Goal: Feedback & Contribution: Contribute content

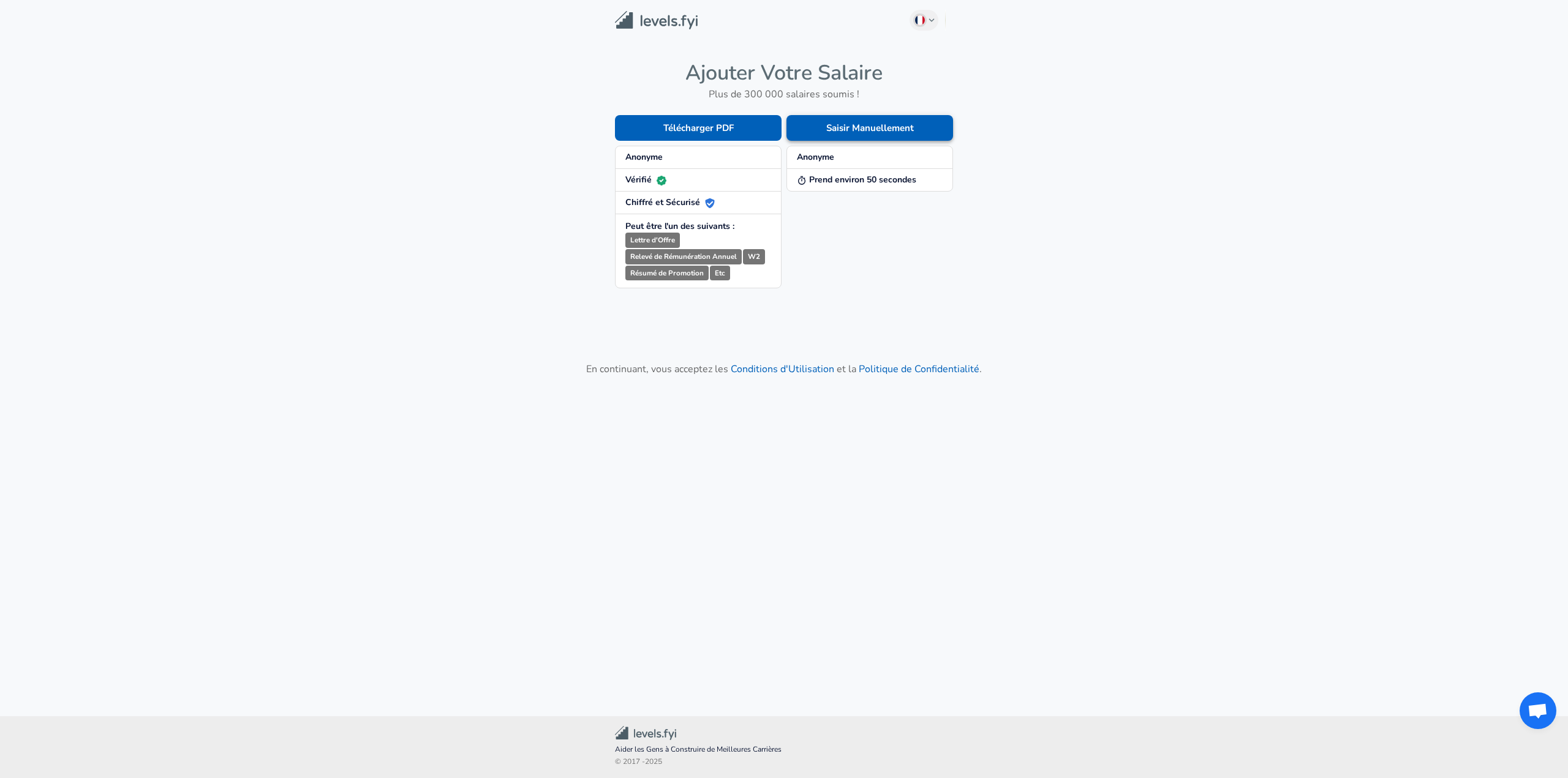
click at [867, 126] on button "Saisir Manuellement" at bounding box center [870, 128] width 167 height 26
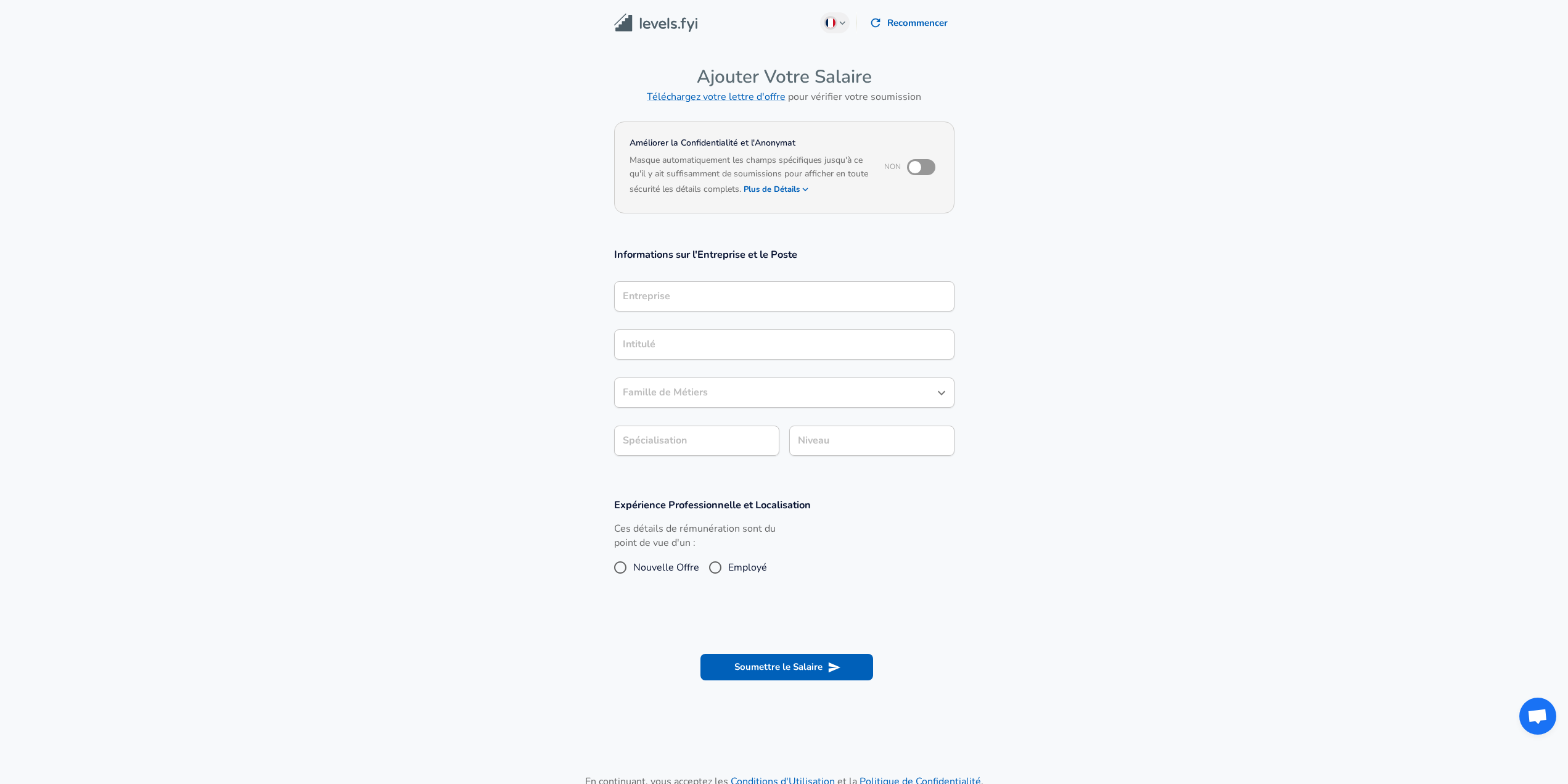
click at [724, 294] on input "Entreprise" at bounding box center [784, 296] width 329 height 19
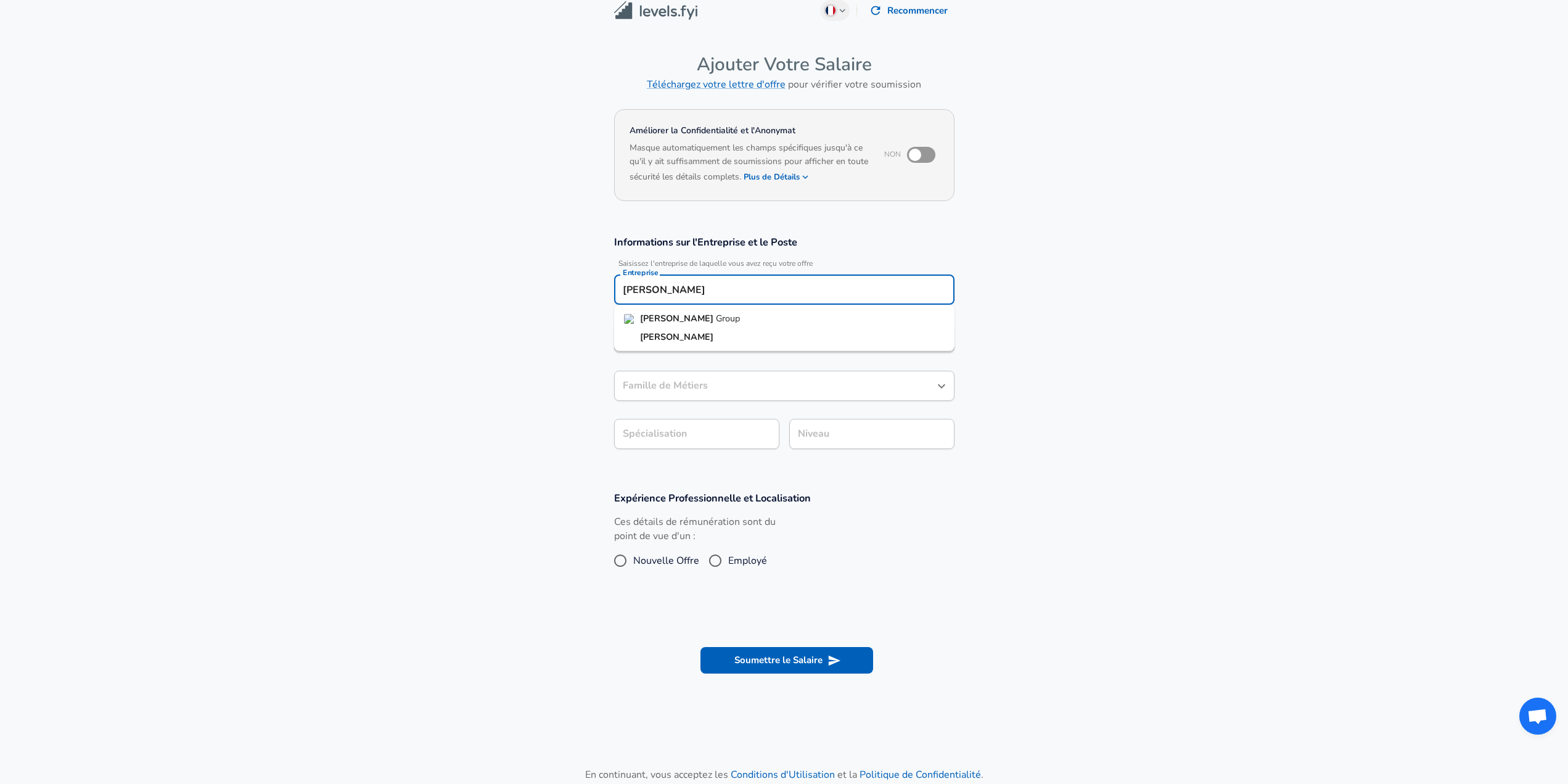
click at [757, 320] on li "[PERSON_NAME] Group" at bounding box center [784, 319] width 340 height 18
type input "[PERSON_NAME] Group"
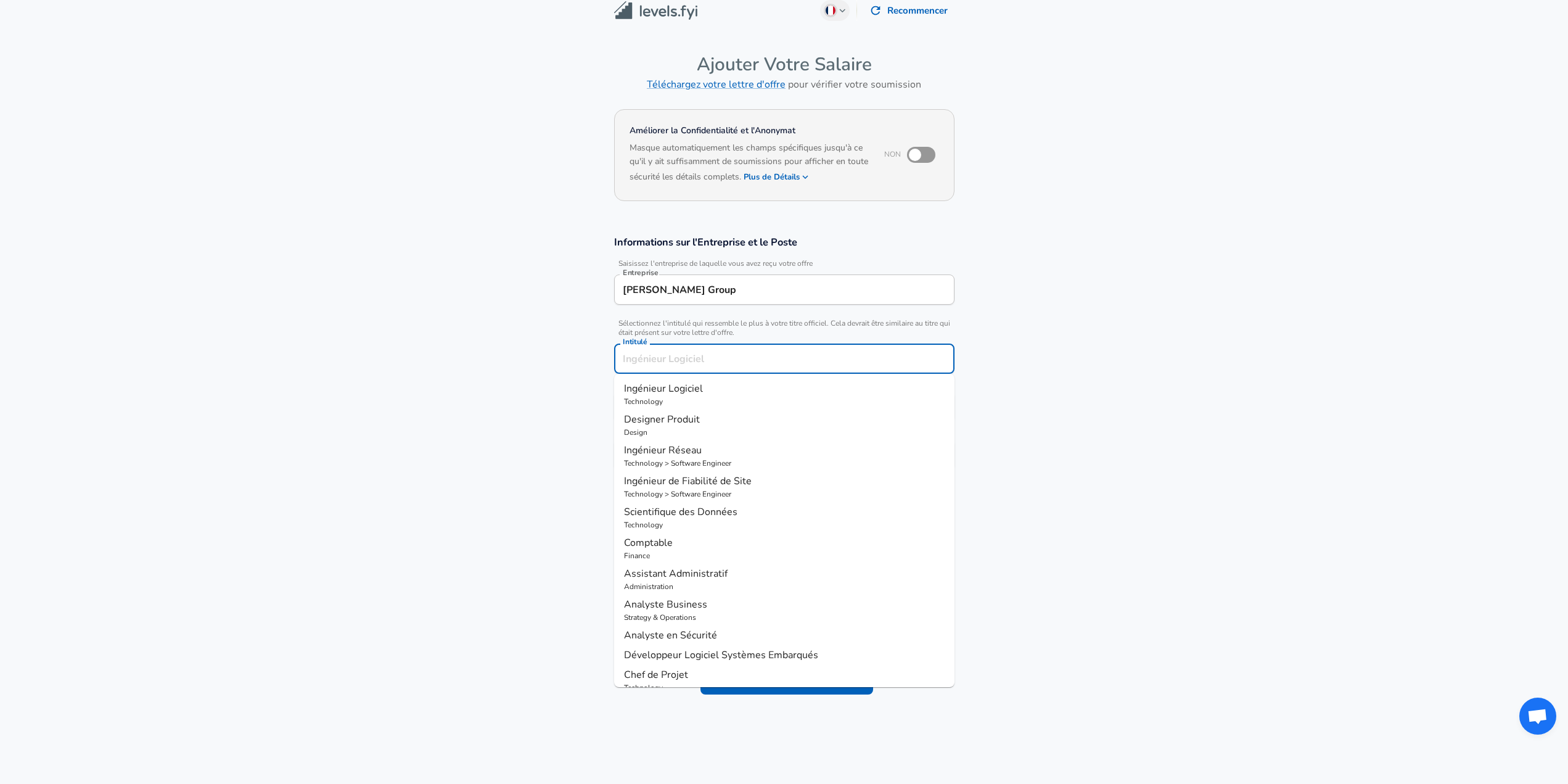
scroll to position [37, 0]
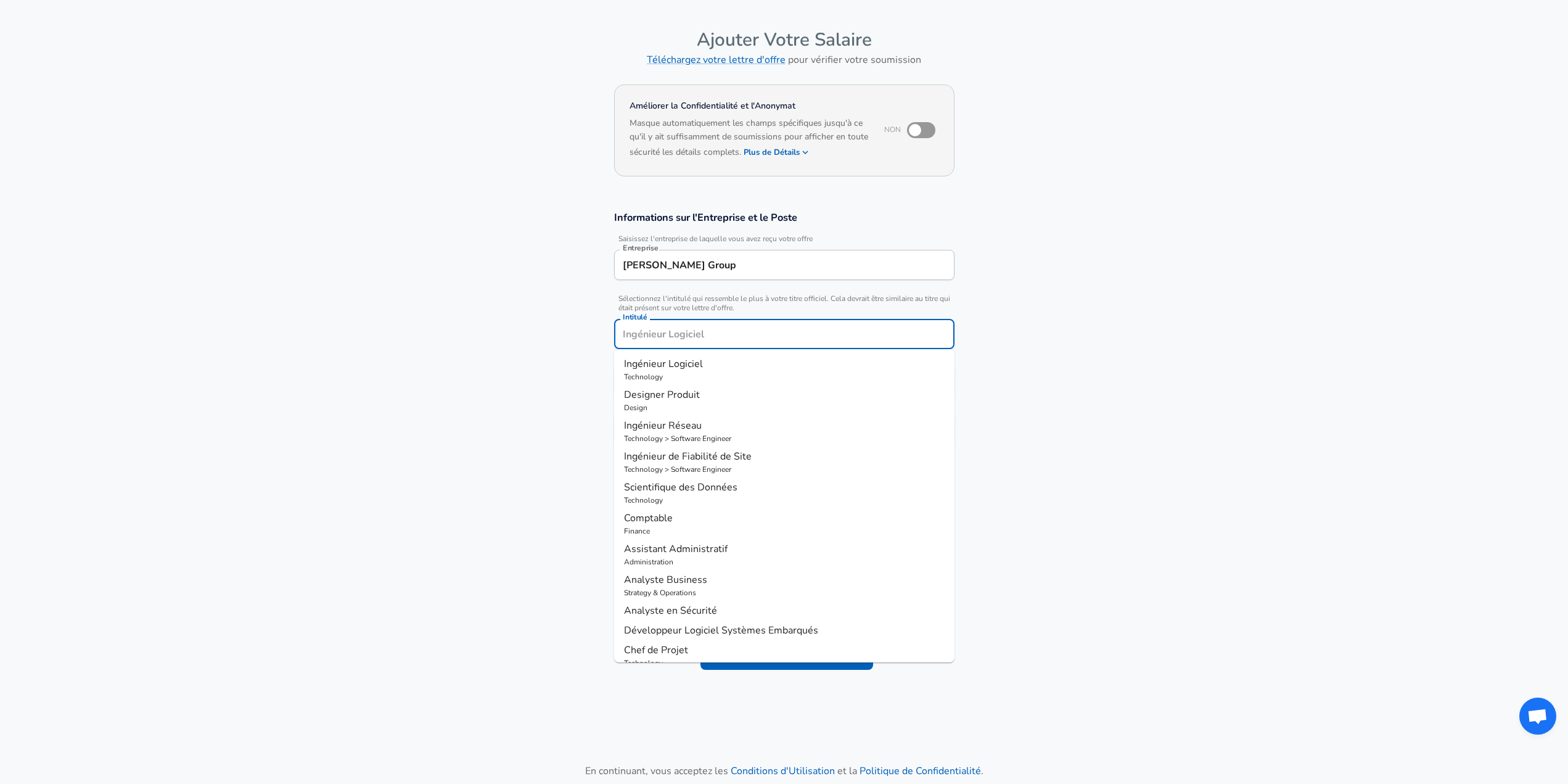
click at [703, 338] on input "Intitulé" at bounding box center [784, 334] width 329 height 19
click at [717, 368] on p "Chef de Projet" at bounding box center [784, 364] width 321 height 15
type input "Chef de Projet"
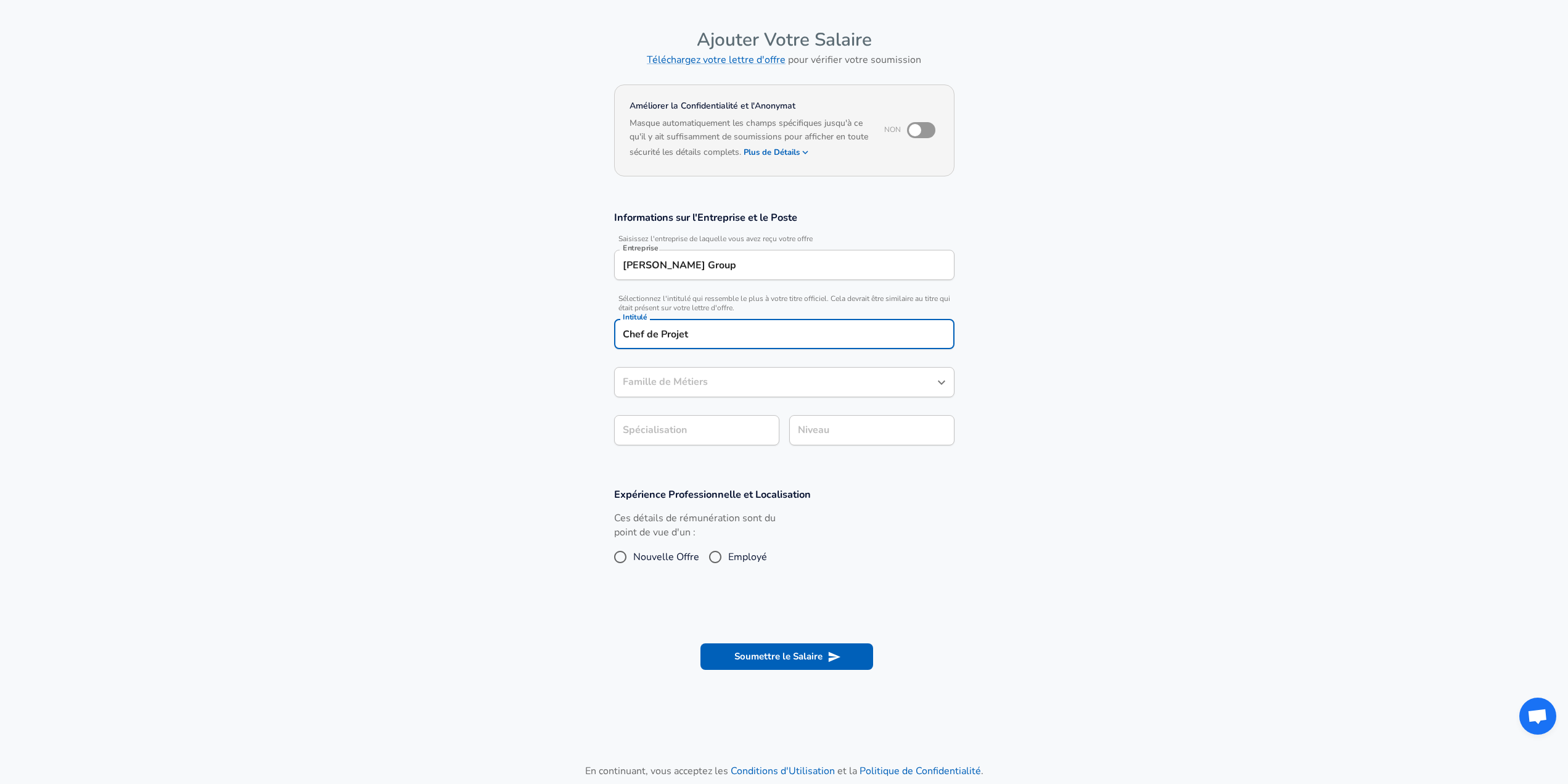
type input "Chef de Projet"
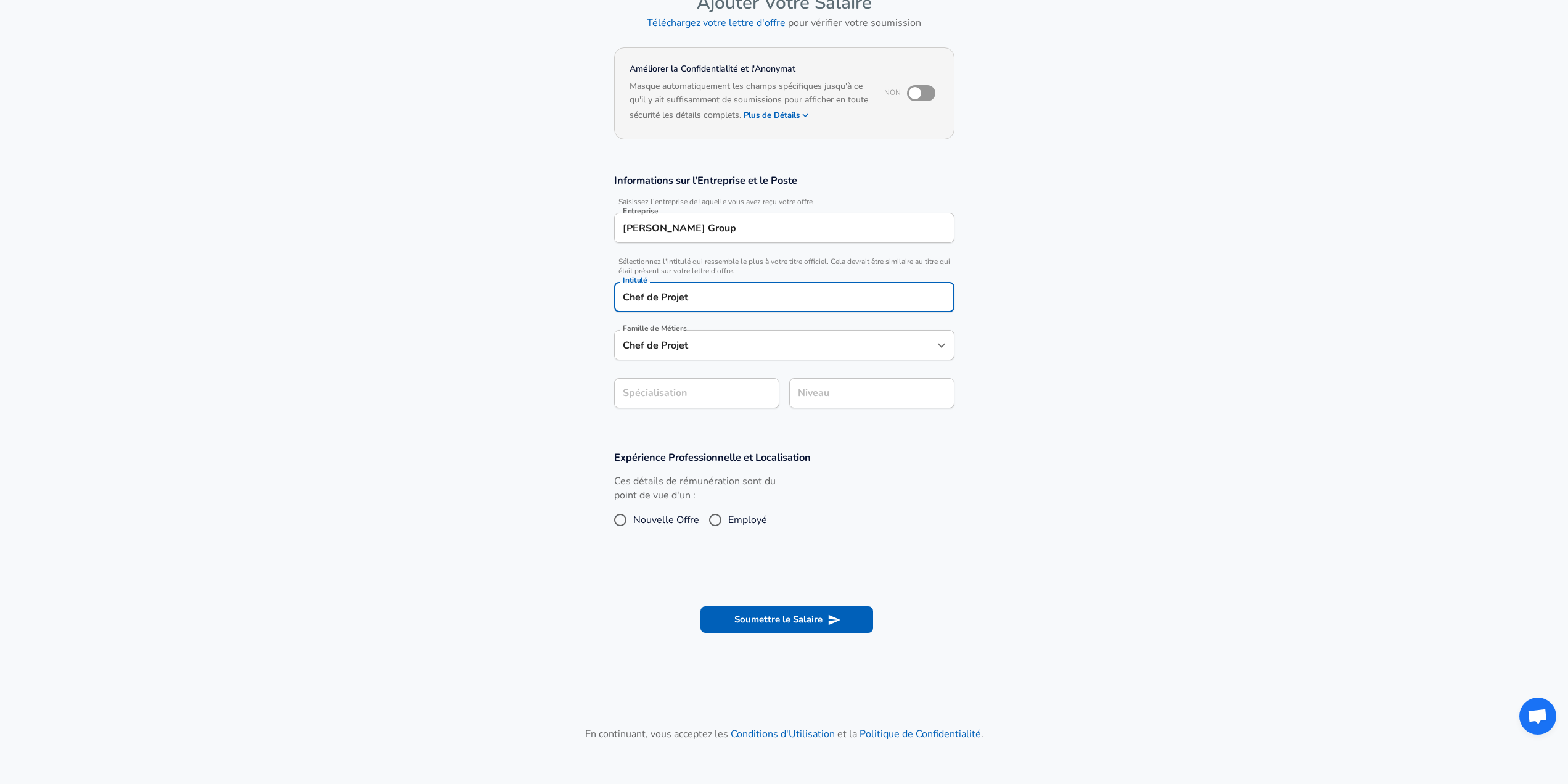
click at [703, 426] on section "Informations sur l'Entreprise et le Poste Saisissez l'entreprise de laquelle vo…" at bounding box center [784, 298] width 1568 height 277
type input "TI"
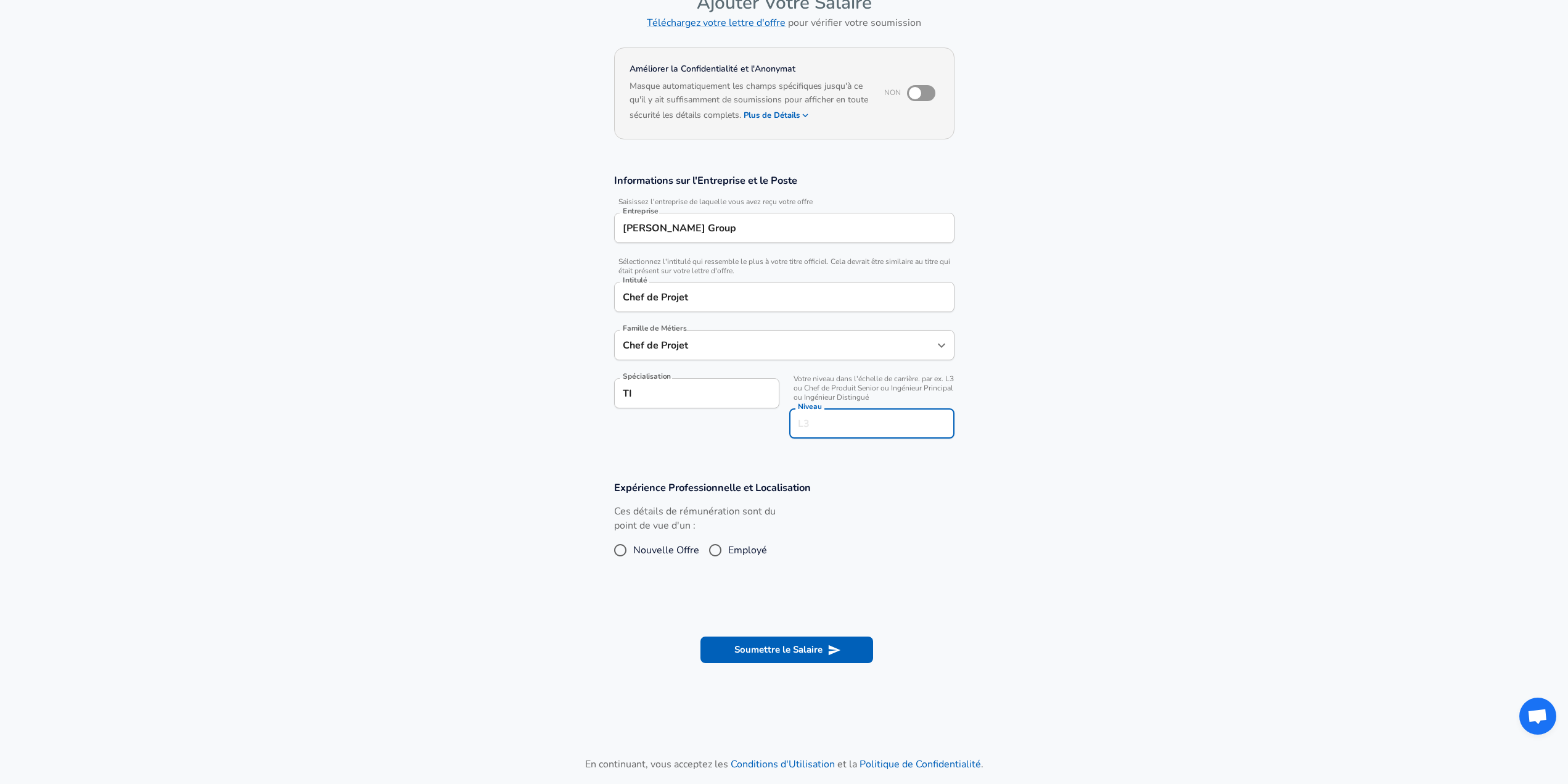
scroll to position [99, 0]
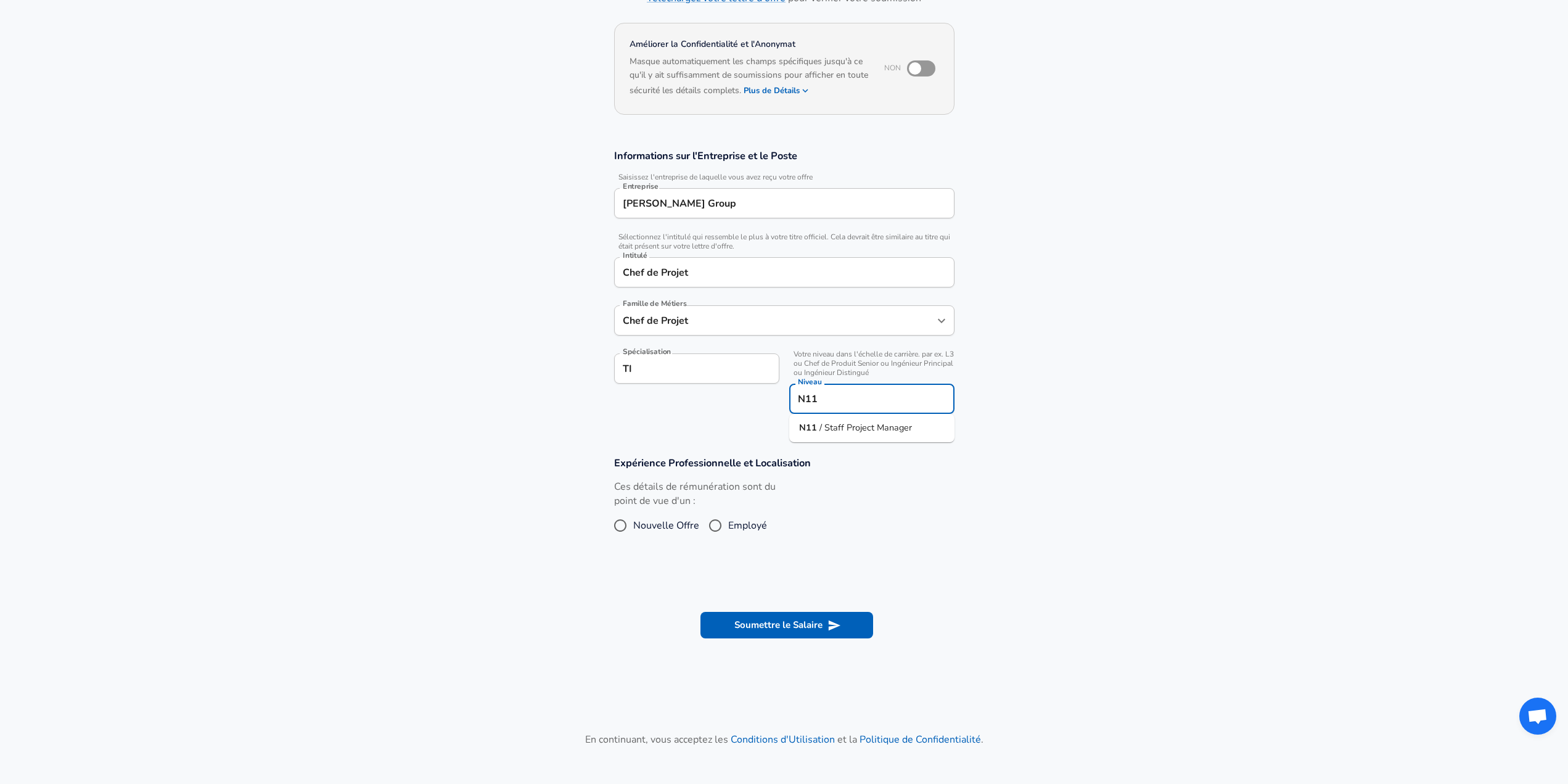
click at [861, 431] on span "/ Staff Project Manager" at bounding box center [865, 427] width 92 height 13
type input "N11 / Staff Project Manager"
drag, startPoint x: 1000, startPoint y: 490, endPoint x: 914, endPoint y: 508, distance: 87.9
click at [998, 491] on section "Expérience Professionnelle et Localisation Ces détails de rémunération sont du …" at bounding box center [784, 504] width 1568 height 123
click at [751, 524] on span "Employé" at bounding box center [748, 525] width 39 height 15
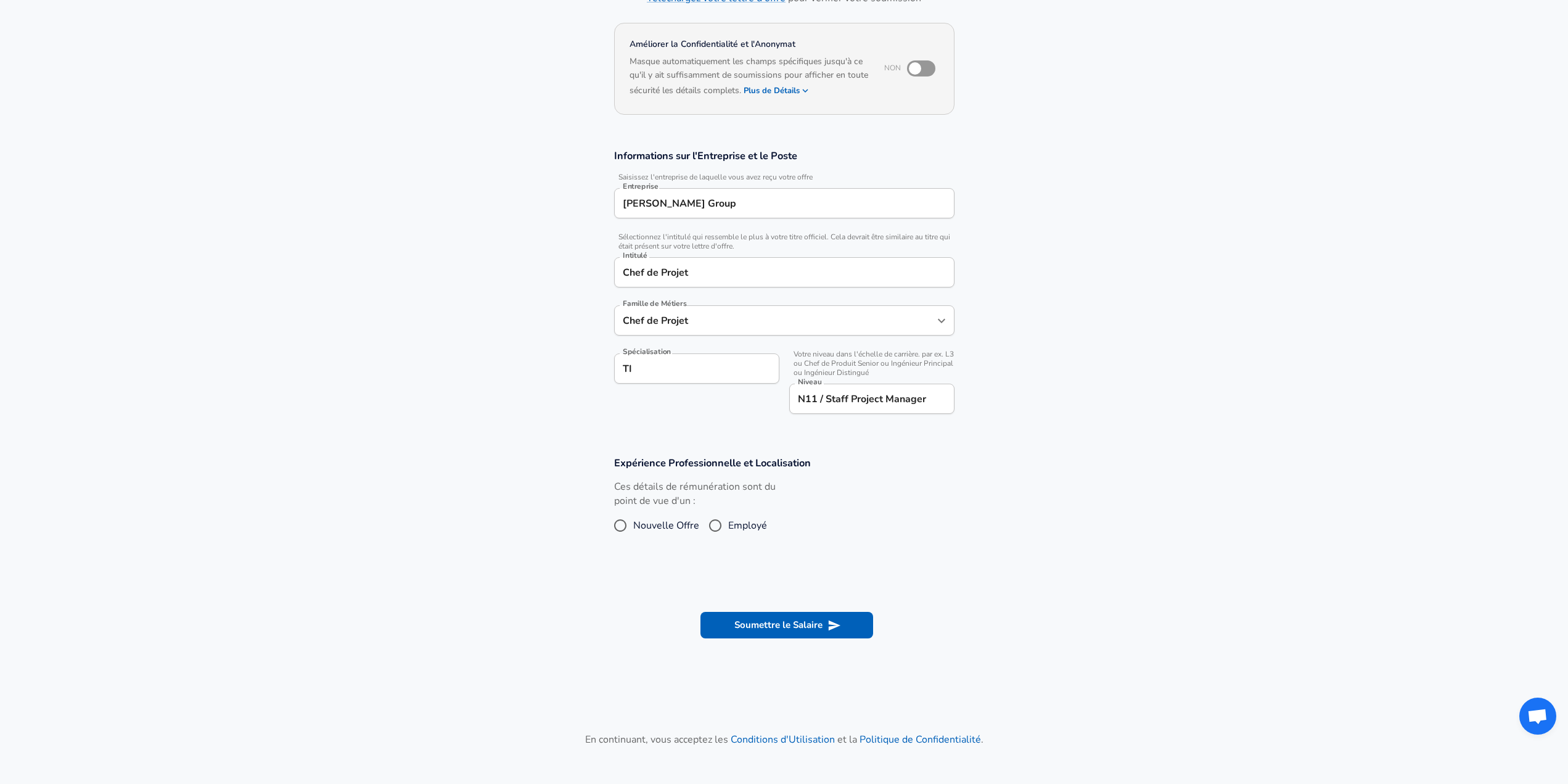
click at [728, 524] on input "Employé" at bounding box center [715, 525] width 26 height 20
radio input "true"
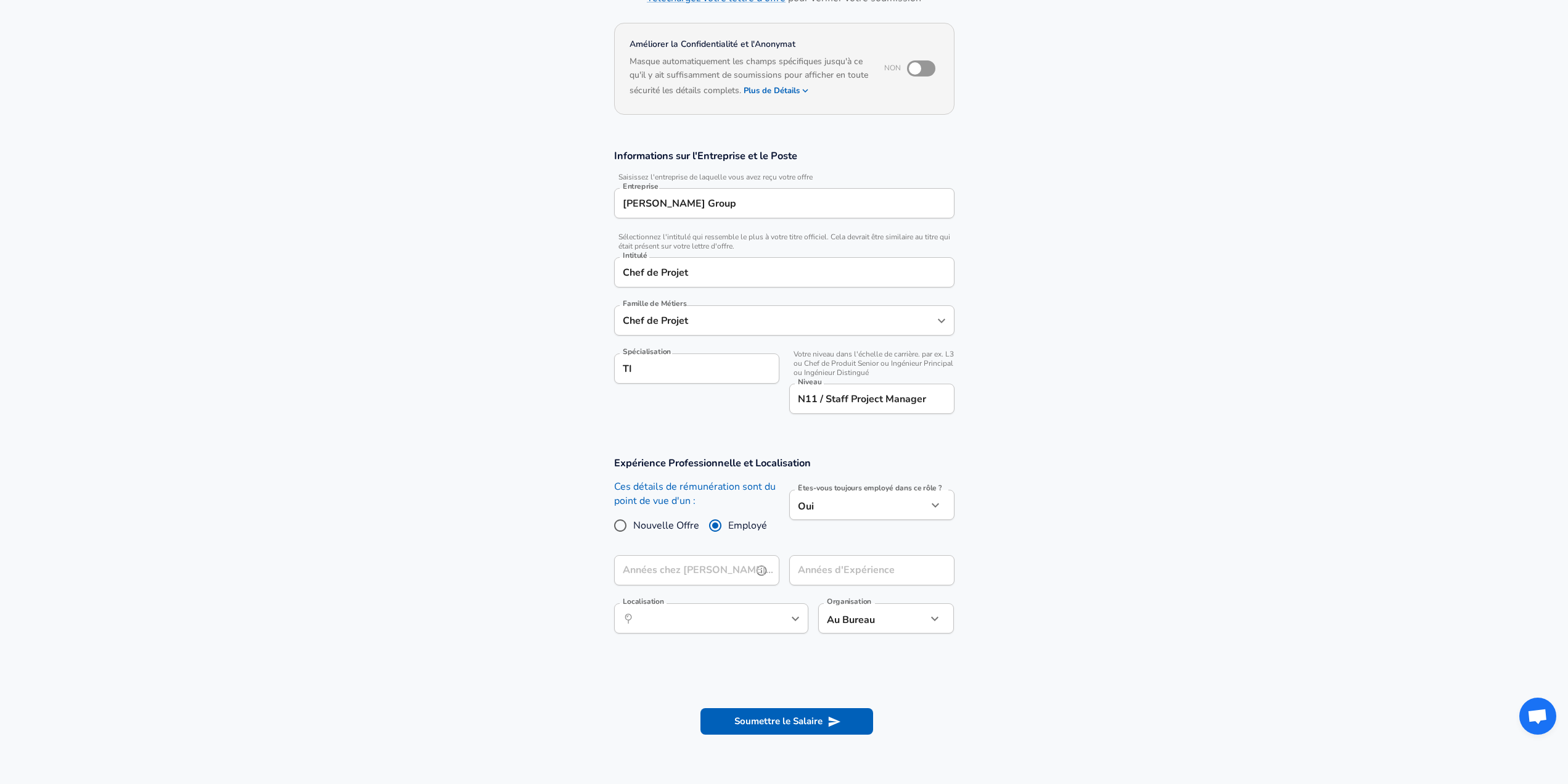
click at [684, 563] on input "Années chez [PERSON_NAME] Group" at bounding box center [684, 570] width 138 height 30
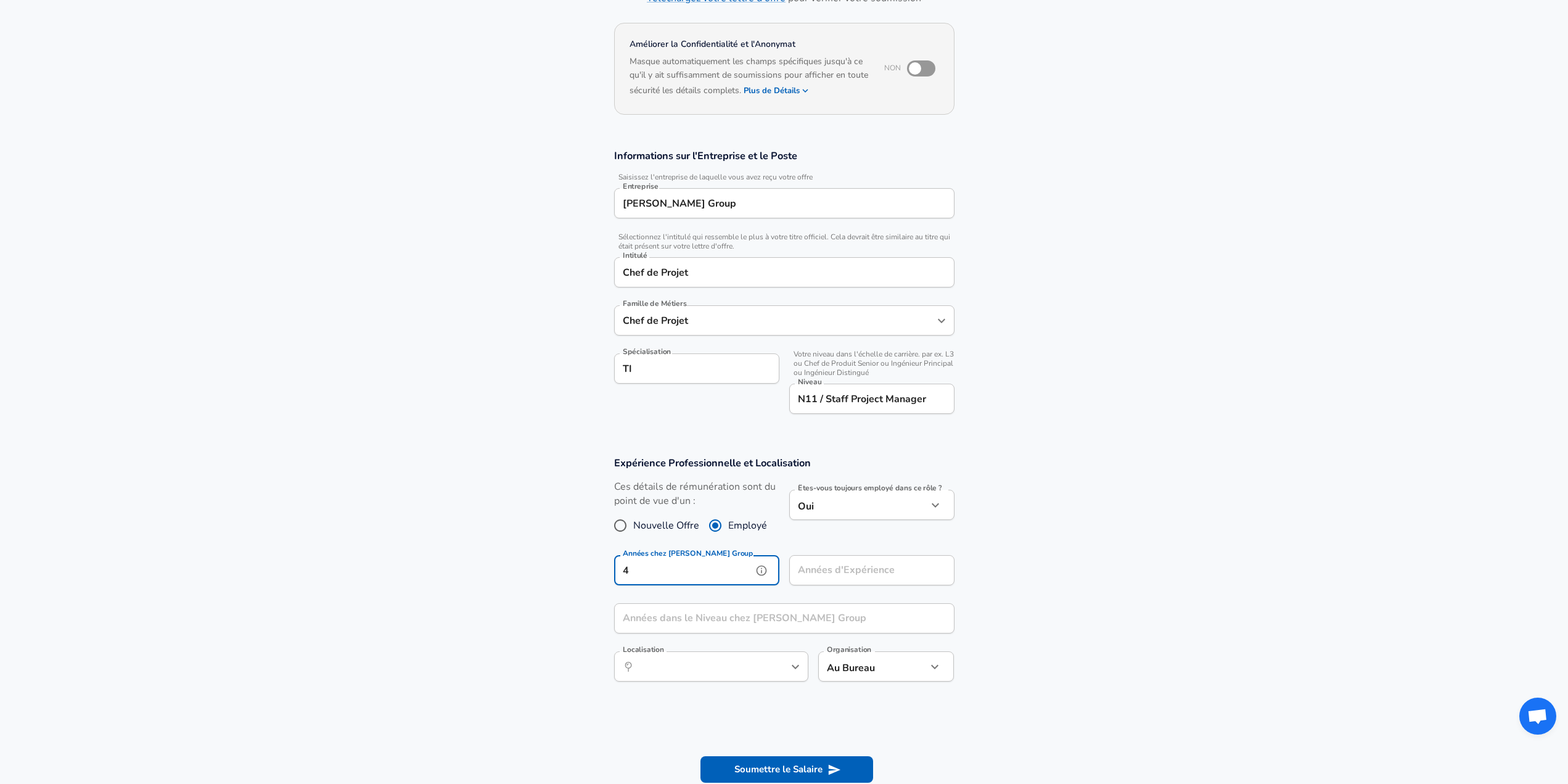
type input "4"
click at [878, 568] on input "Années d'Expérience" at bounding box center [858, 570] width 138 height 30
type input "27"
click at [730, 616] on input "Années dans le Niveau chez [PERSON_NAME] Group" at bounding box center [771, 618] width 313 height 30
click at [698, 665] on div "​ Localisation" at bounding box center [712, 666] width 194 height 30
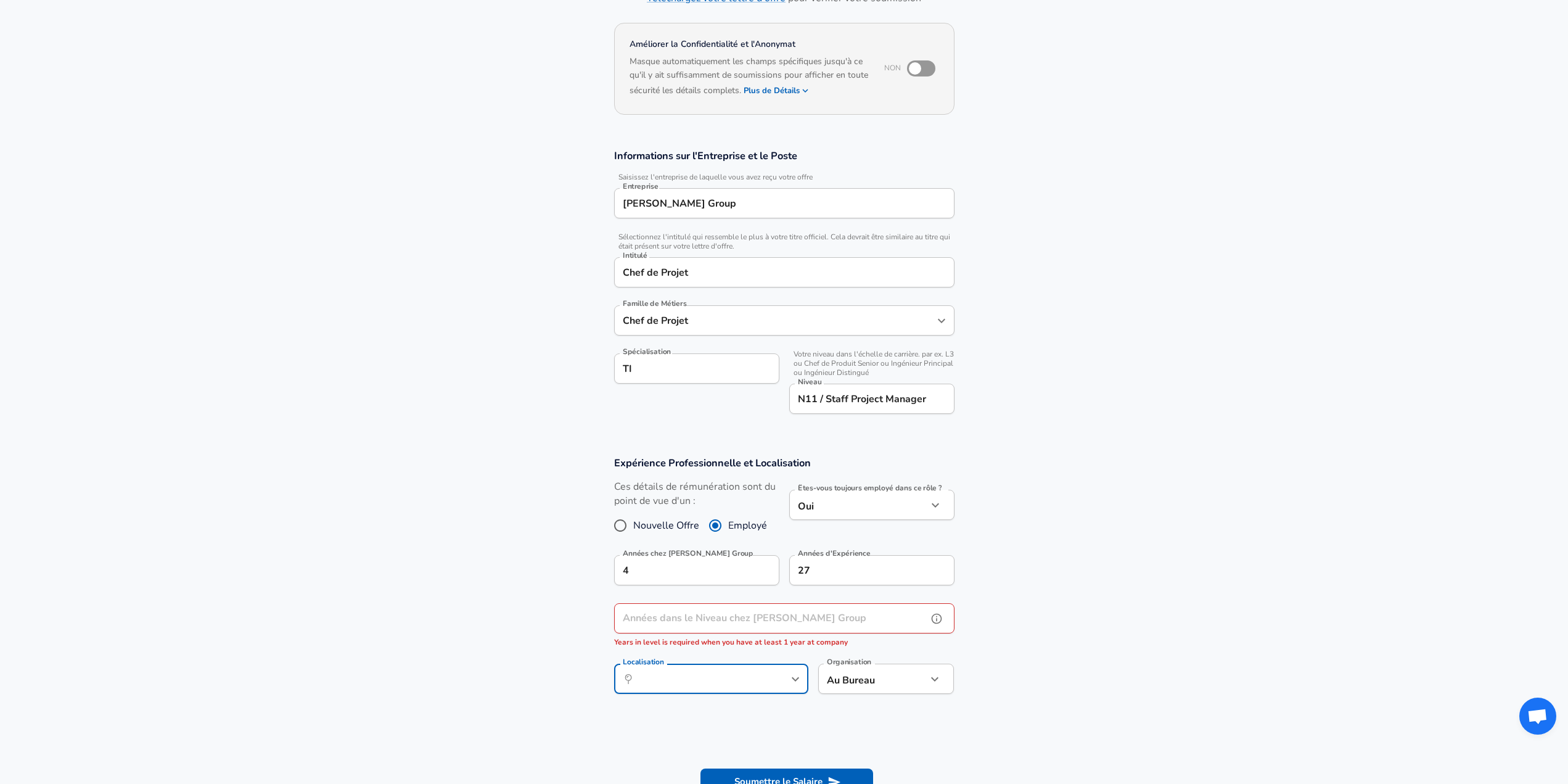
click at [702, 615] on input "Années dans le Niveau chez [PERSON_NAME] Group" at bounding box center [771, 618] width 313 height 30
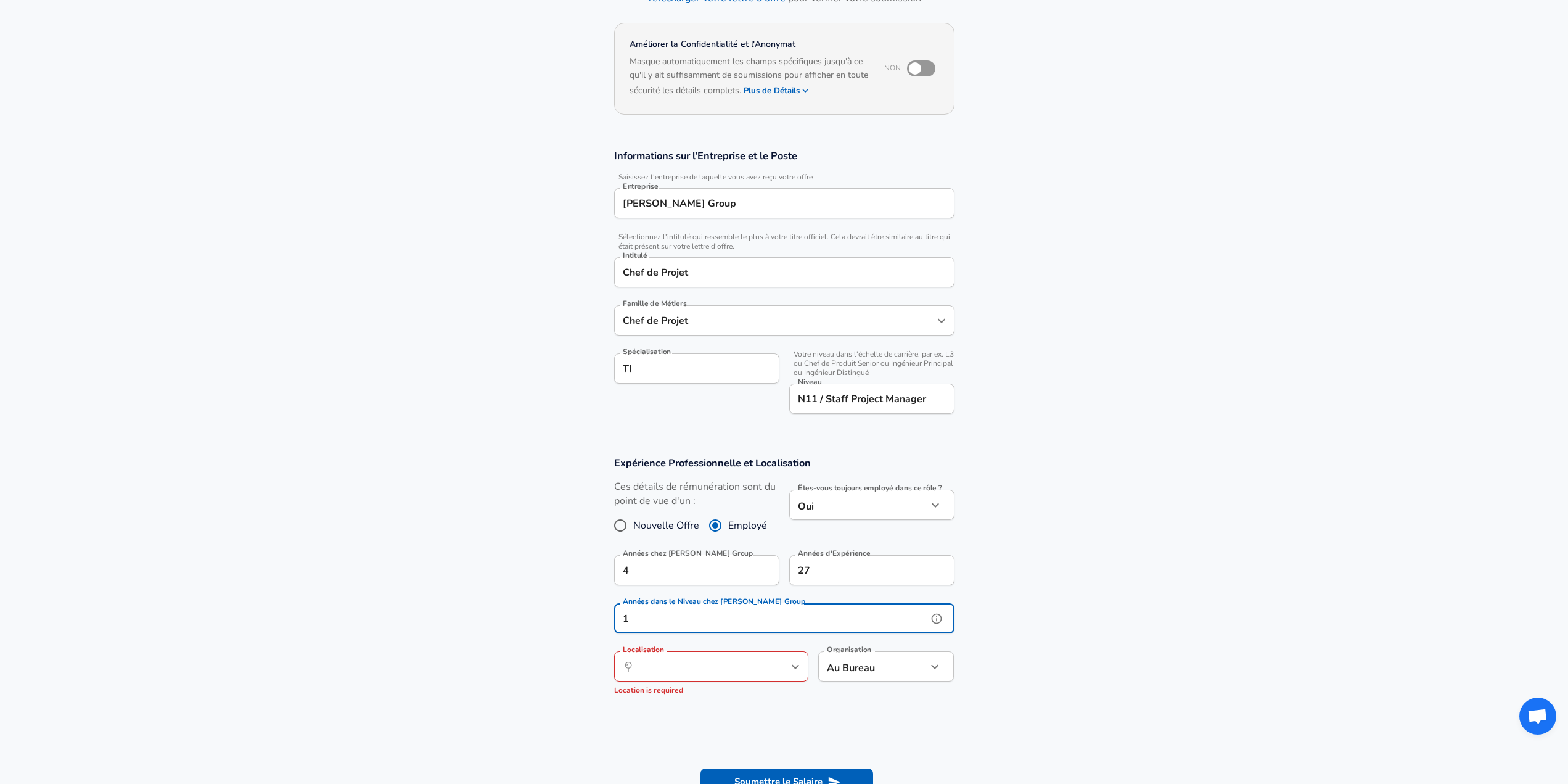
type input "1"
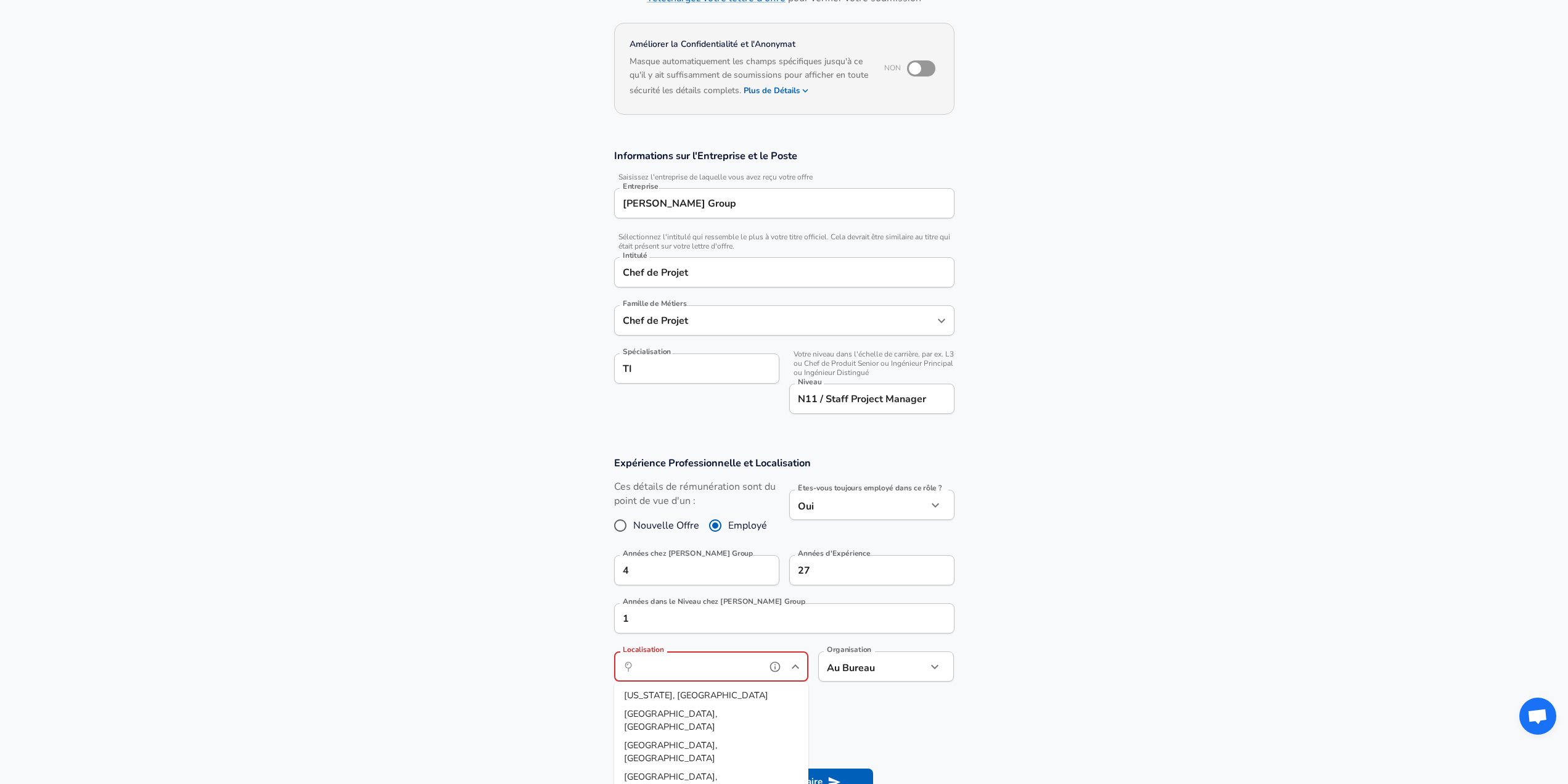
click at [687, 667] on input "Localisation" at bounding box center [698, 666] width 127 height 19
click at [672, 698] on span "eal, [GEOGRAPHIC_DATA], [GEOGRAPHIC_DATA]" at bounding box center [691, 701] width 134 height 26
type input "[GEOGRAPHIC_DATA], [GEOGRAPHIC_DATA], [GEOGRAPHIC_DATA]"
click at [1028, 627] on section "Expérience Professionnelle et Localisation Ces détails de rémunération sont du …" at bounding box center [784, 576] width 1568 height 268
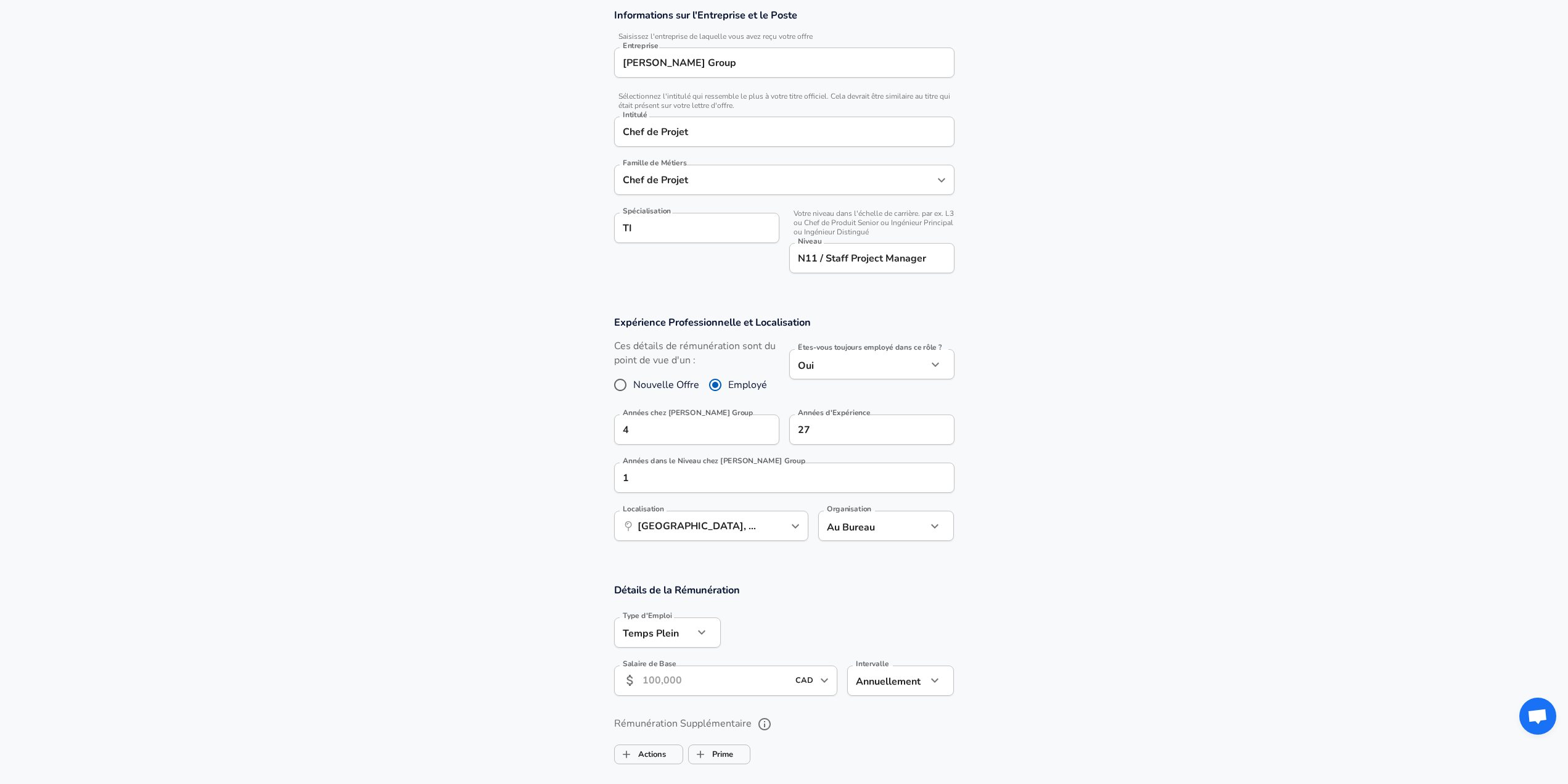
scroll to position [284, 0]
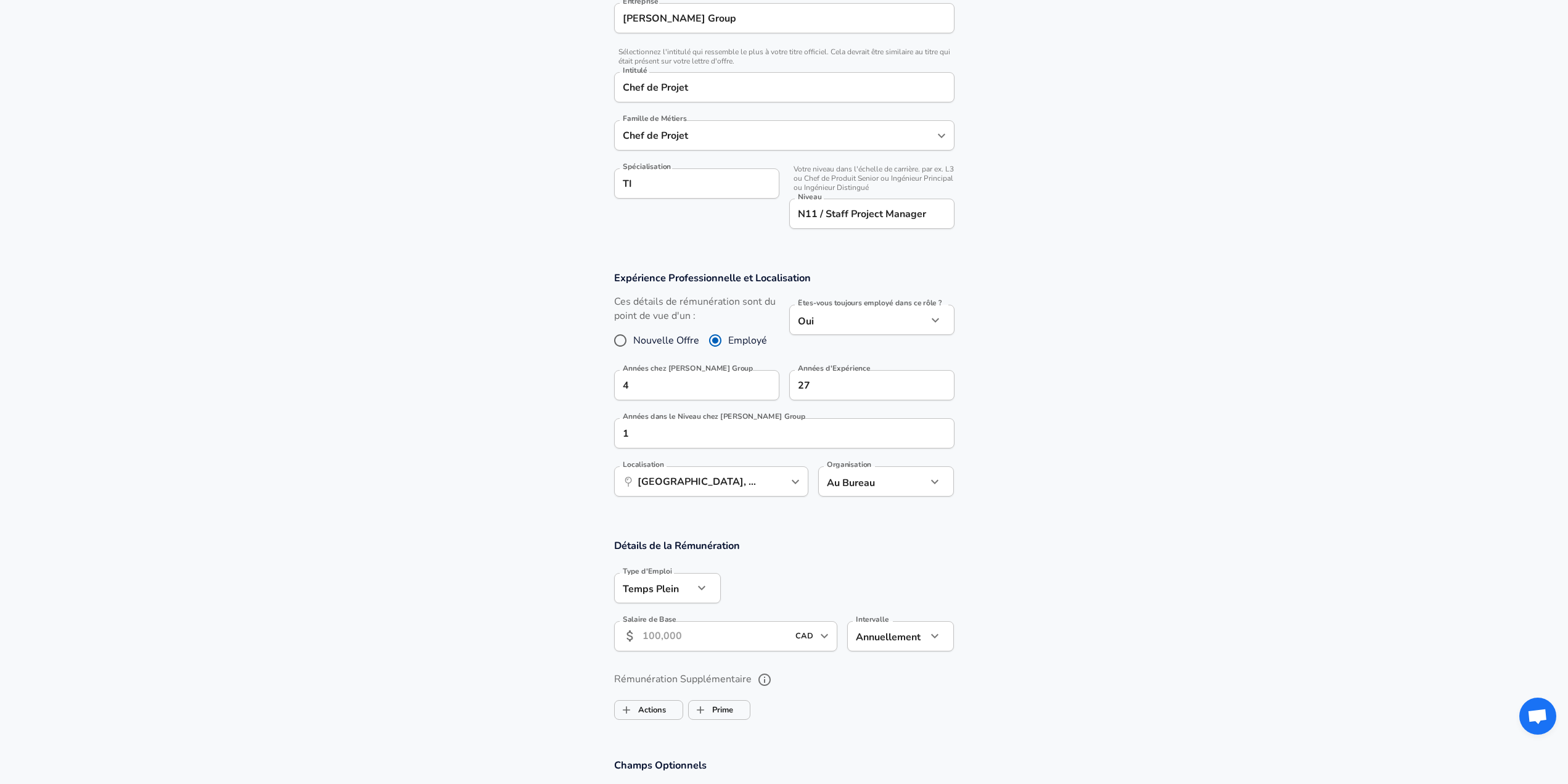
click at [719, 634] on input "Salaire de Base" at bounding box center [715, 636] width 146 height 30
drag, startPoint x: 730, startPoint y: 639, endPoint x: 510, endPoint y: 637, distance: 220.0
click at [490, 636] on section "Détails de la Rémunération Type d'Emploi Temps Plein full_time Type d'Emploi Sa…" at bounding box center [784, 599] width 1568 height 121
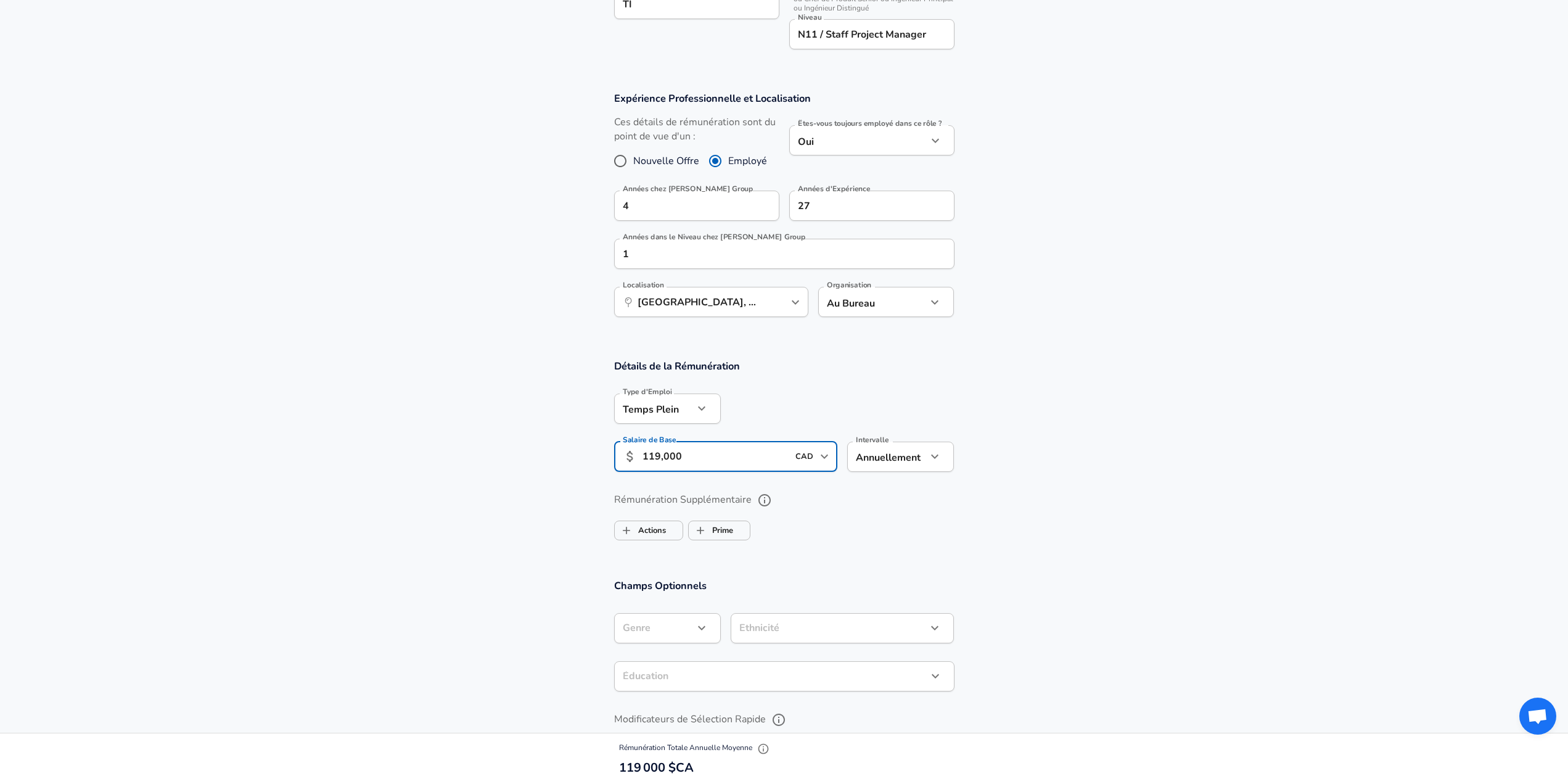
scroll to position [469, 0]
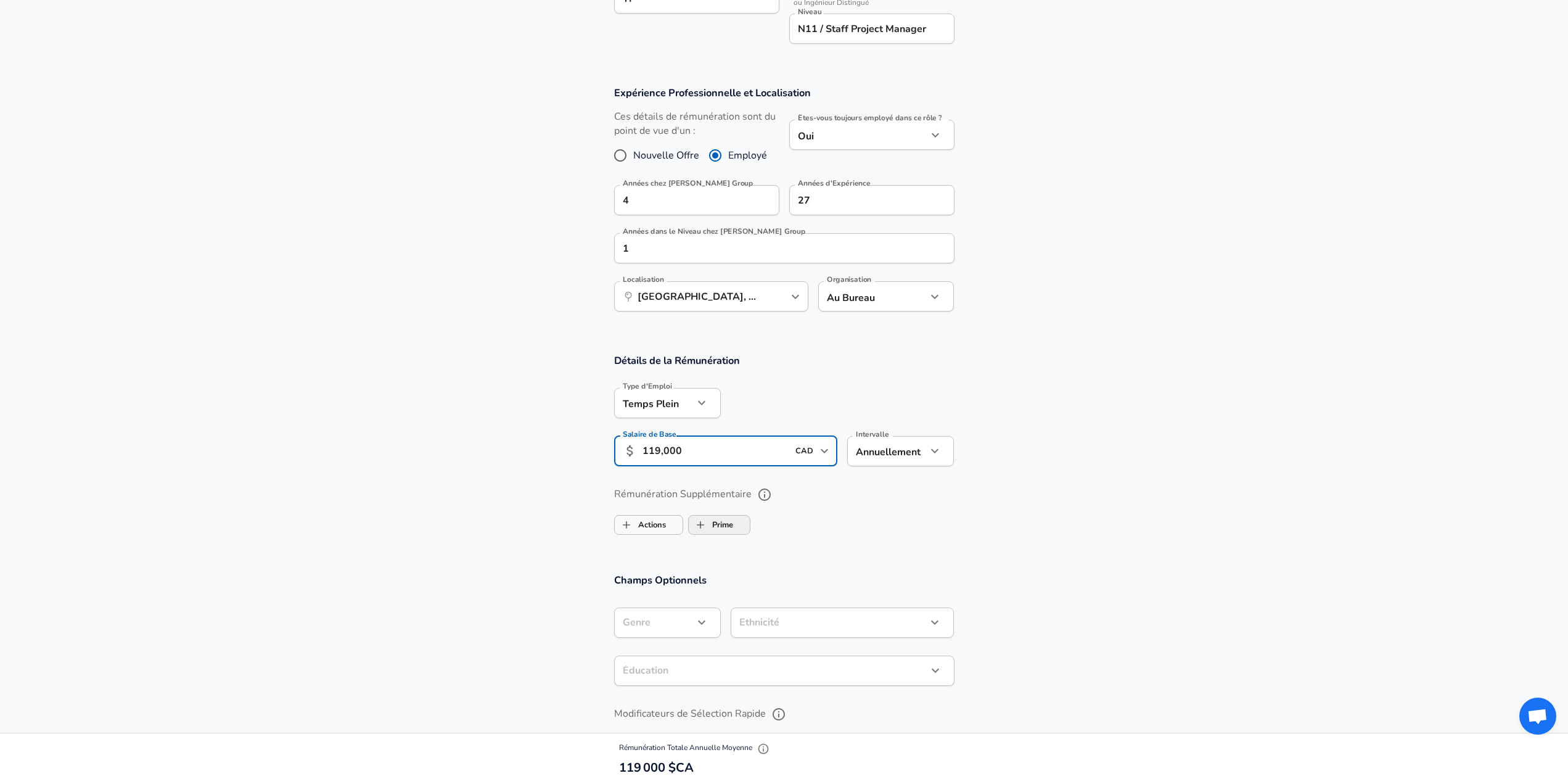
type input "119,000"
click at [732, 520] on label "Prime" at bounding box center [711, 525] width 45 height 24
checkbox input "true"
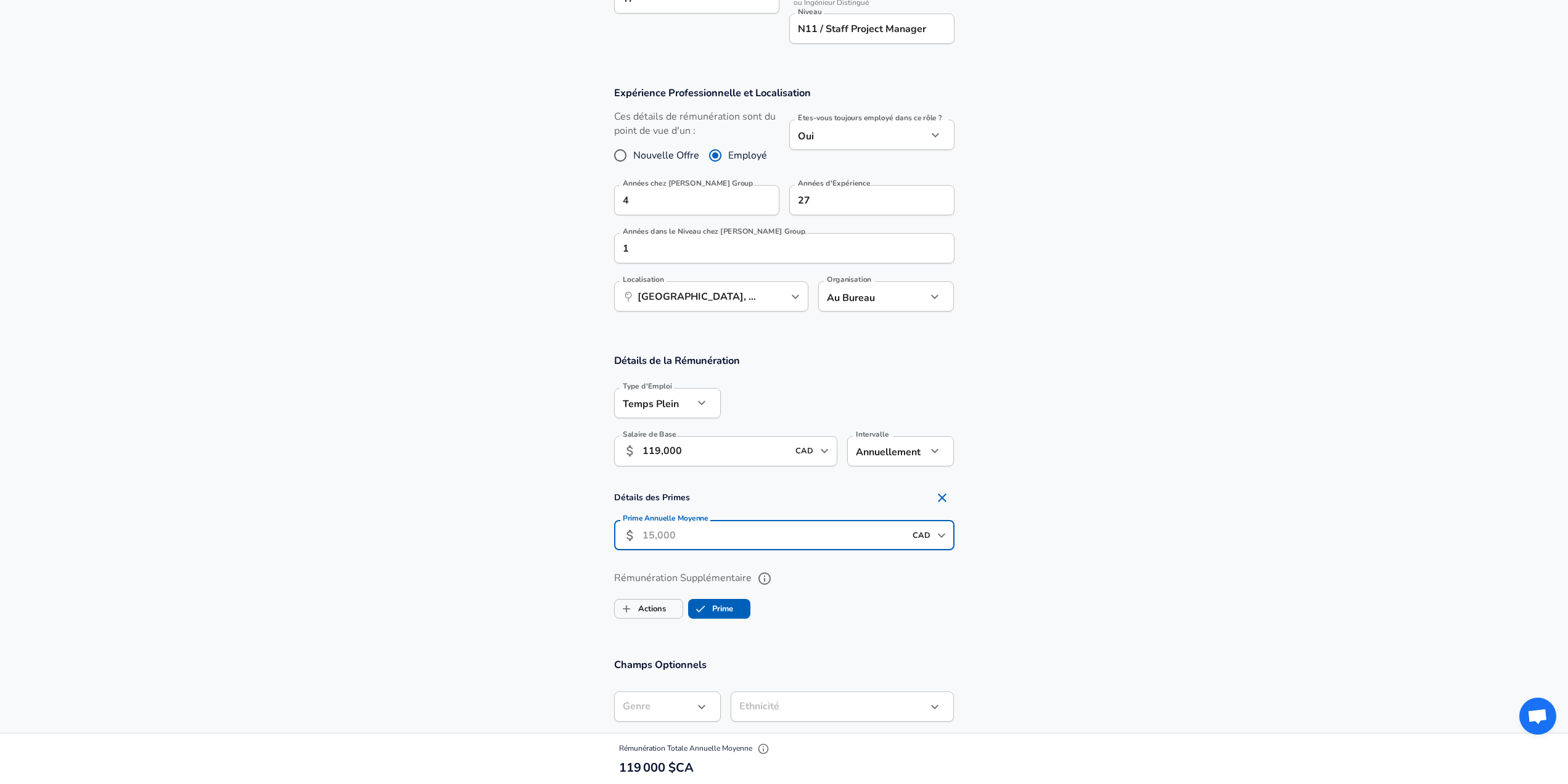
drag, startPoint x: 654, startPoint y: 532, endPoint x: 591, endPoint y: 525, distance: 63.4
click at [591, 525] on section "Détails des Primes Prime Annuelle Moyenne ​ CAD ​ Prime Annuelle Moyenne" at bounding box center [784, 522] width 1568 height 73
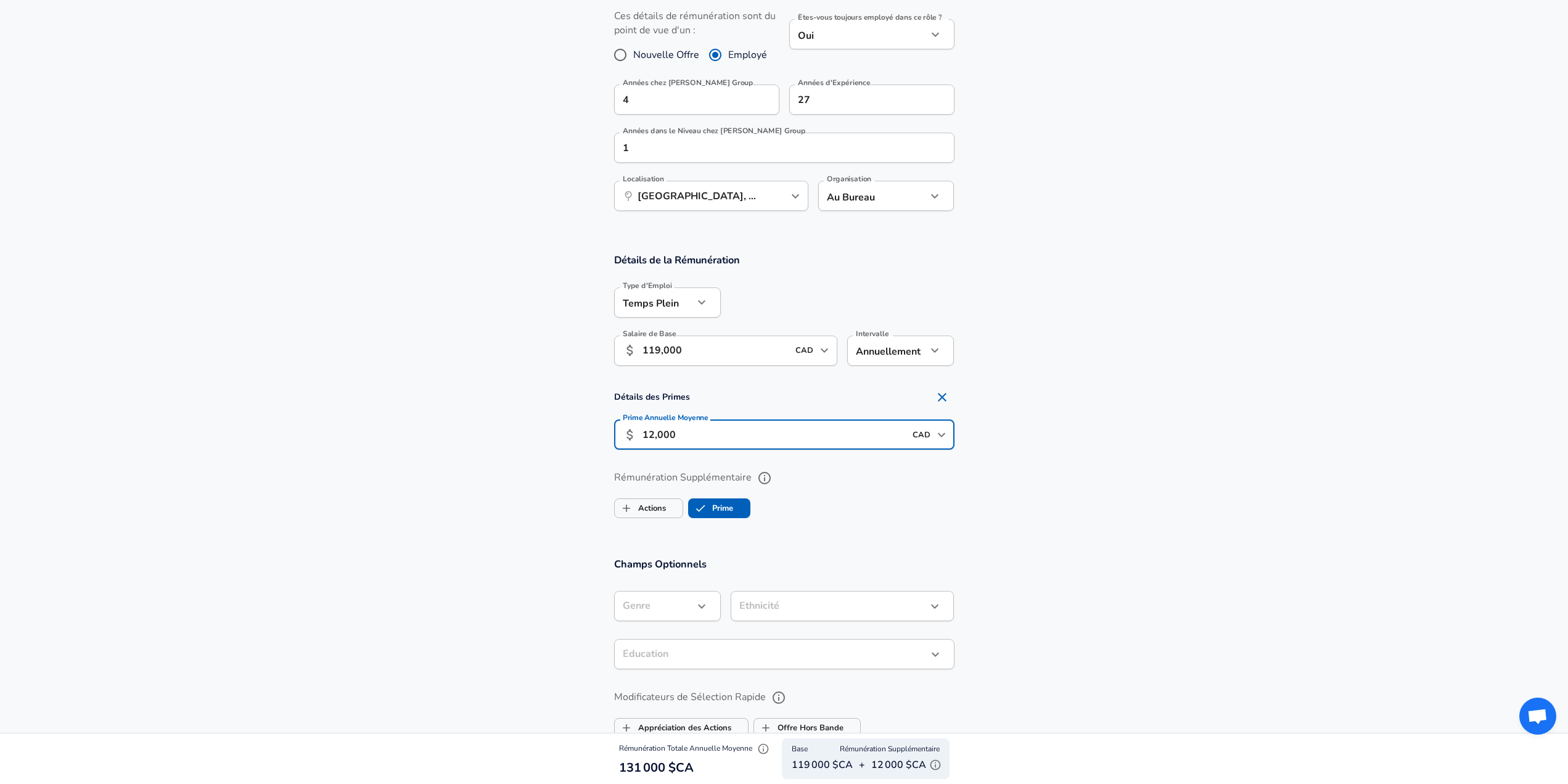
scroll to position [654, 0]
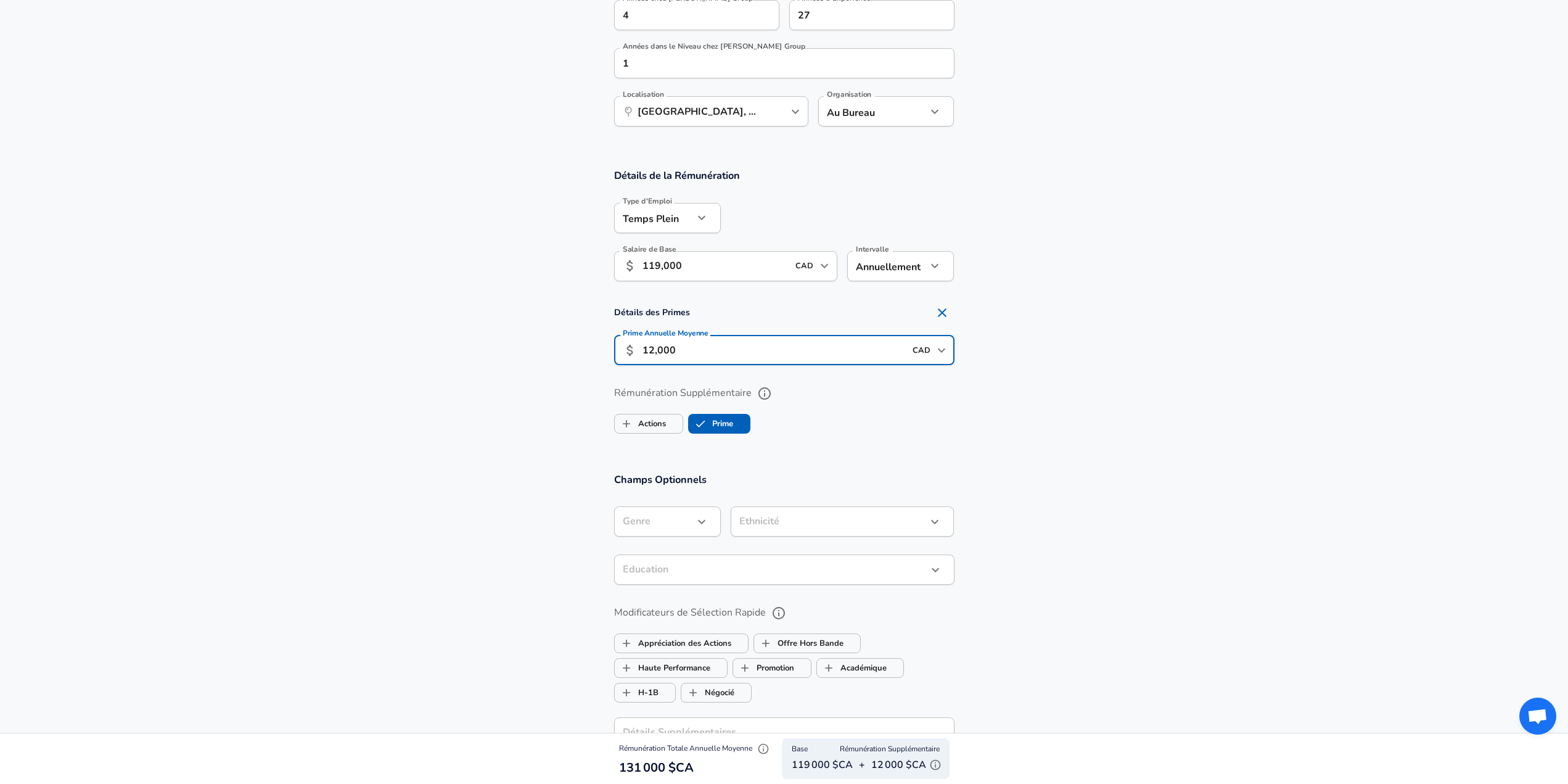
type input "12,000"
click at [700, 519] on icon "button" at bounding box center [701, 522] width 15 height 15
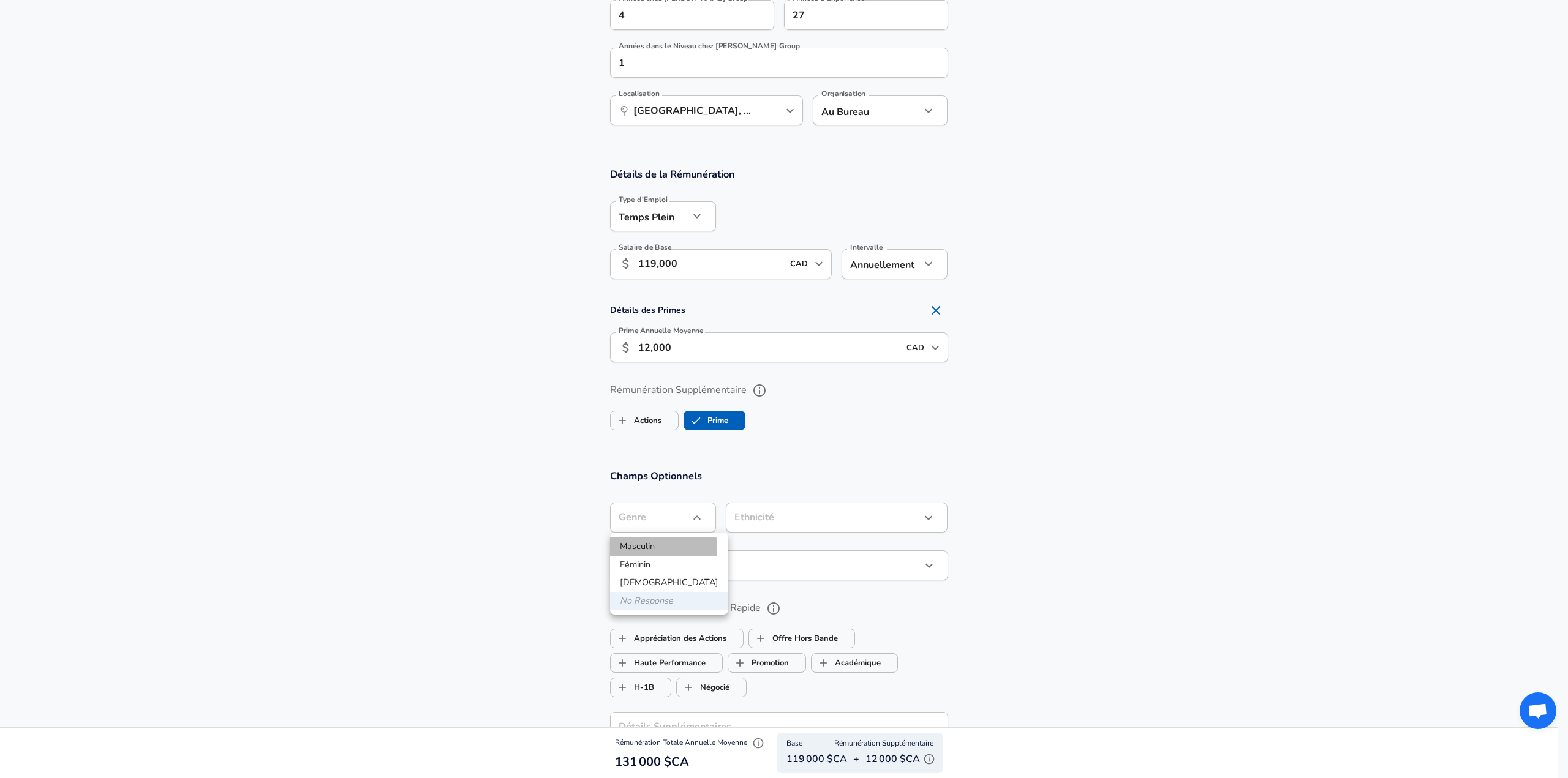
drag, startPoint x: 648, startPoint y: 548, endPoint x: 715, endPoint y: 536, distance: 68.1
click at [650, 548] on li "Masculin" at bounding box center [669, 546] width 118 height 18
type input "[DEMOGRAPHIC_DATA]"
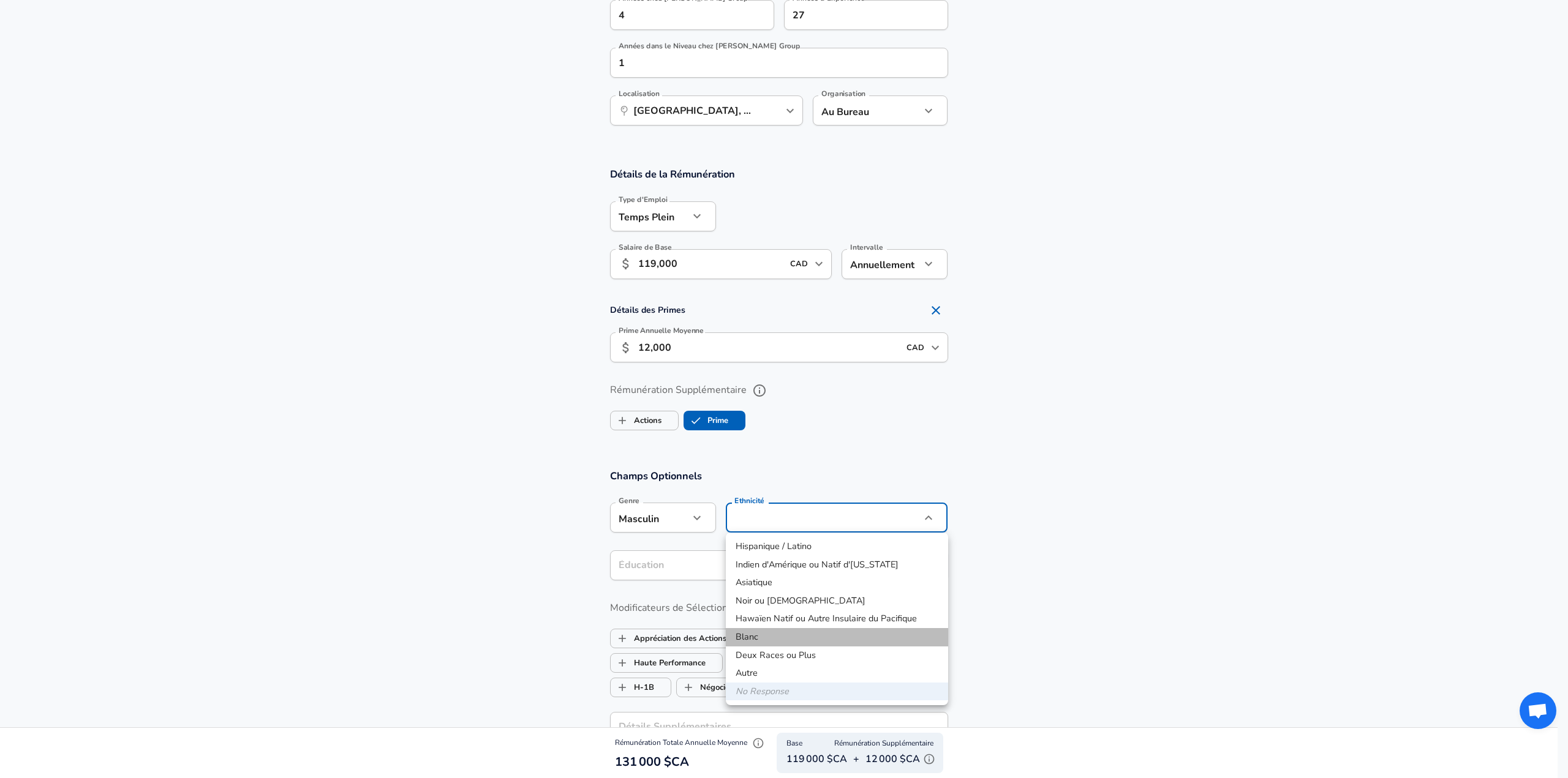
click at [849, 636] on li "Blanc" at bounding box center [837, 637] width 222 height 18
type input "White"
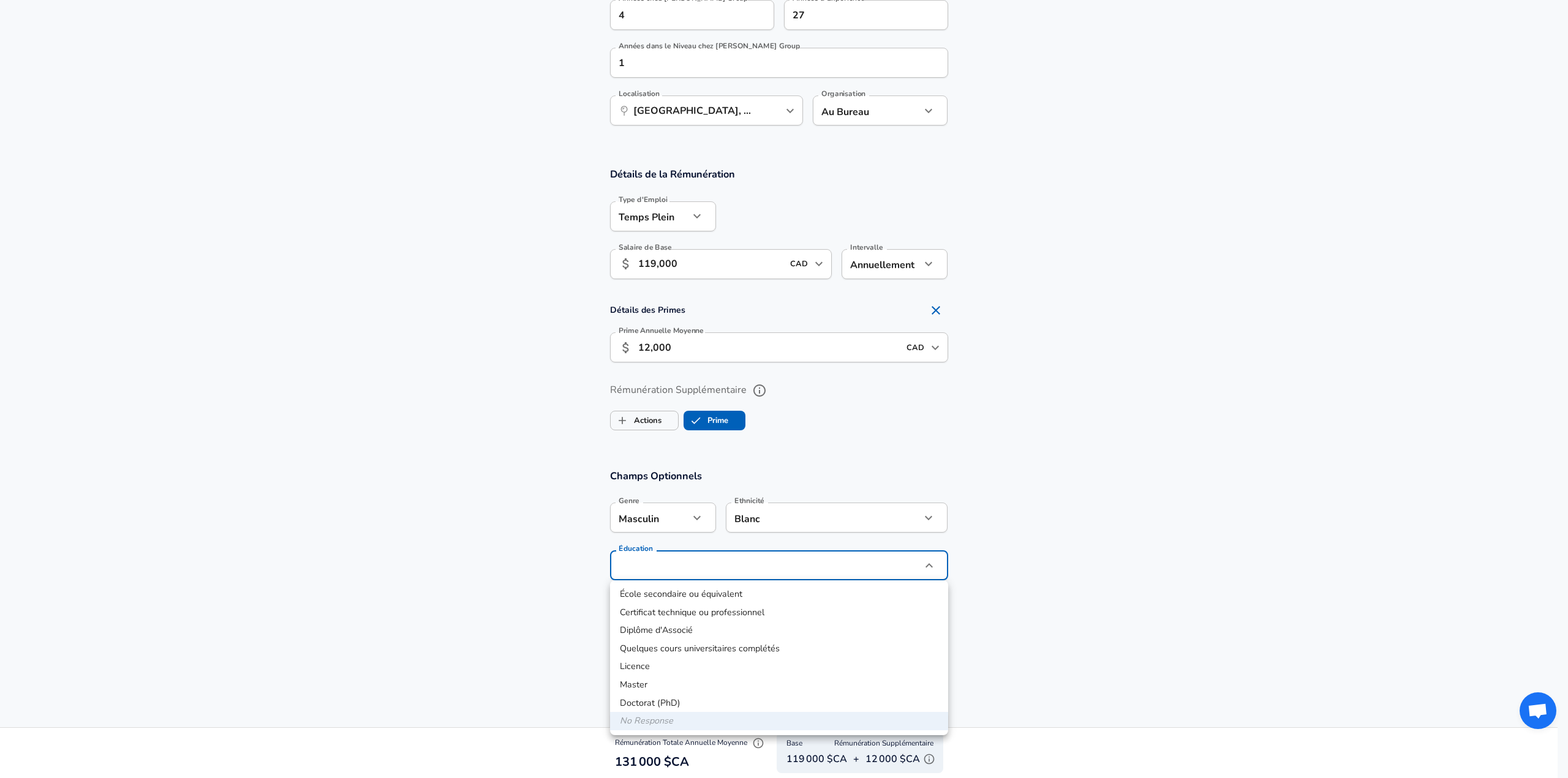
click at [647, 684] on li "Master" at bounding box center [779, 685] width 338 height 18
type input "Masters degree"
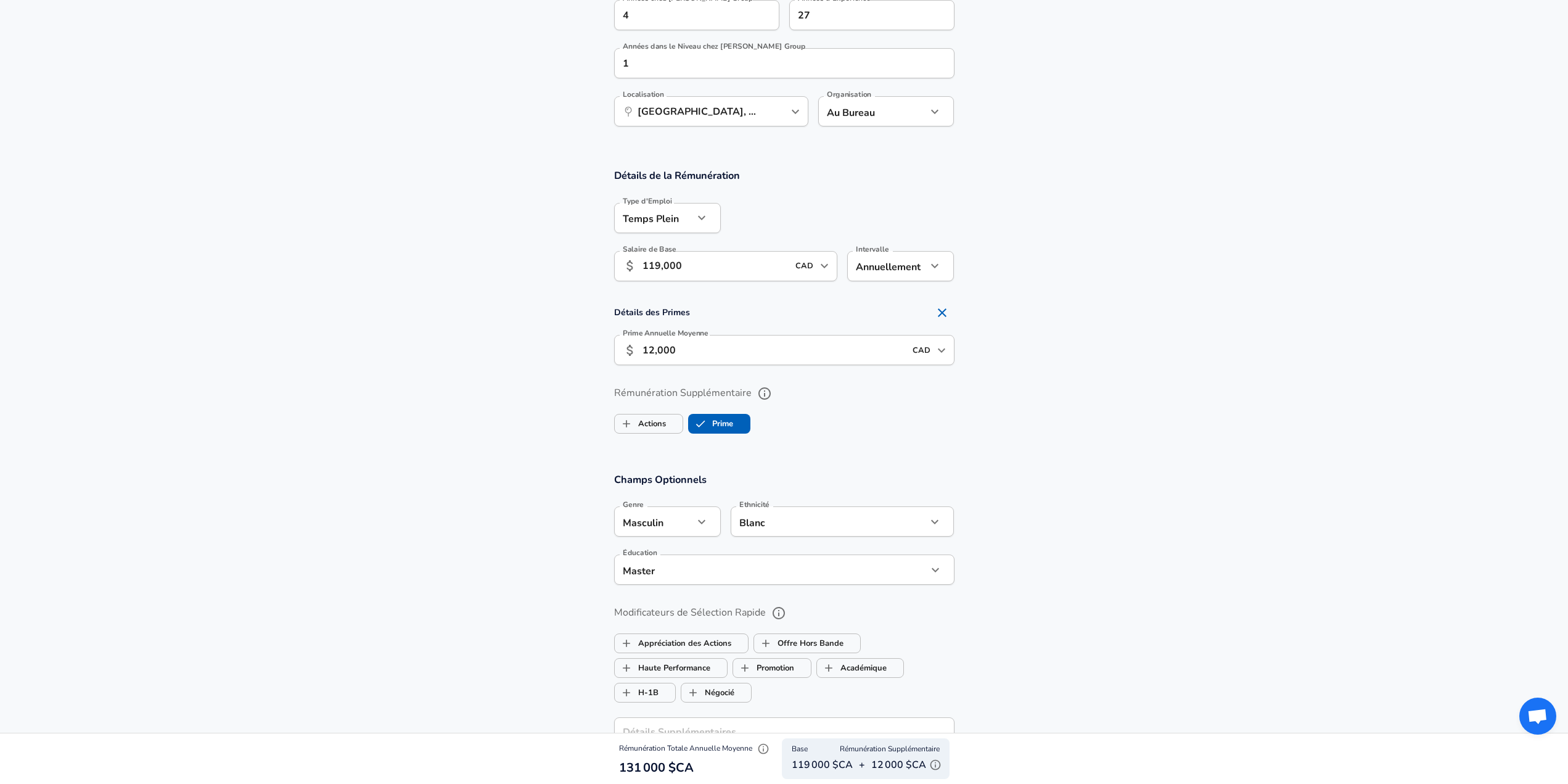
click at [1227, 572] on section "Champs Optionnels Genre Masculin [DEMOGRAPHIC_DATA] Genre Ethnicité Blanc White…" at bounding box center [784, 673] width 1568 height 432
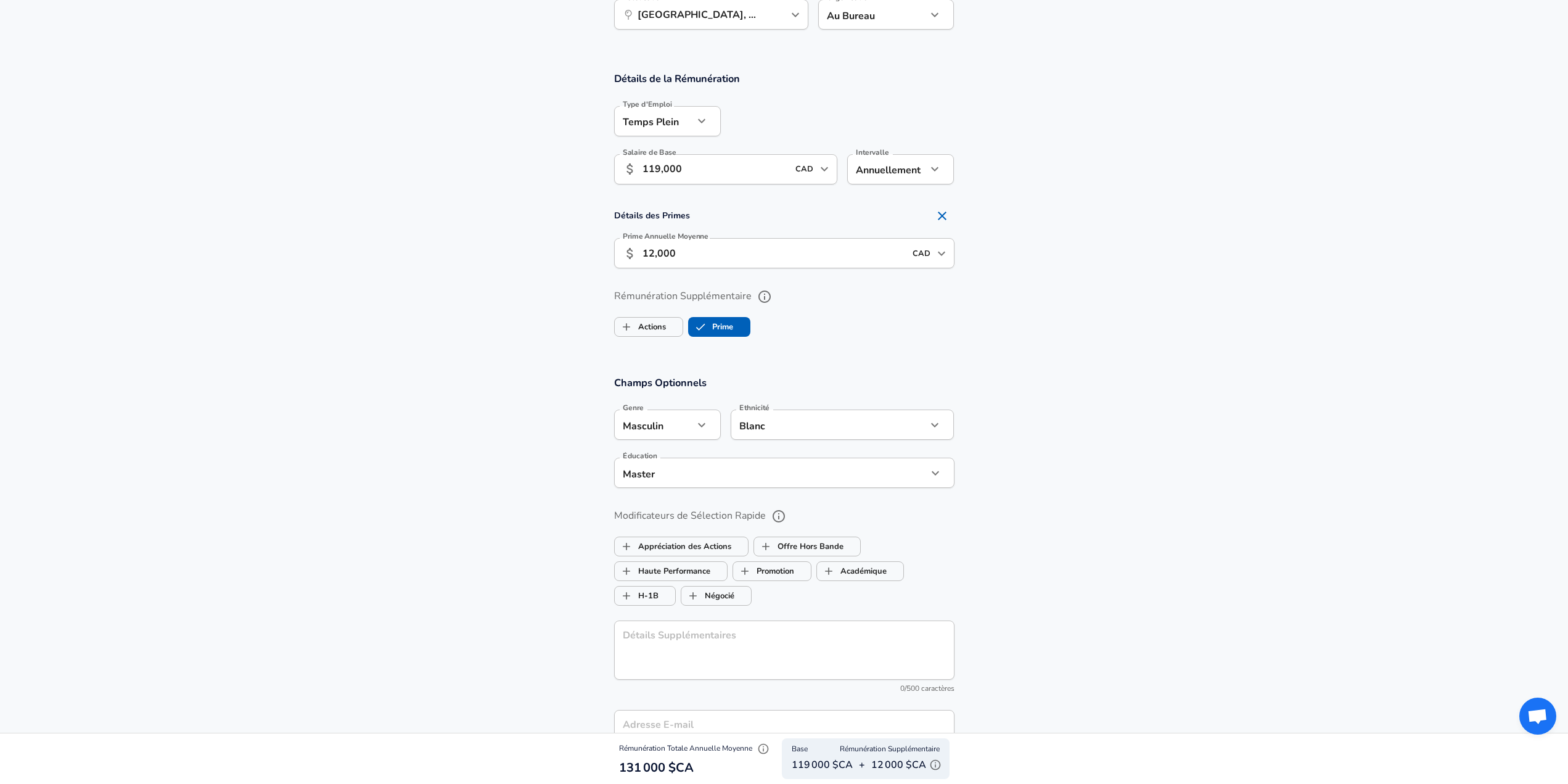
scroll to position [777, 0]
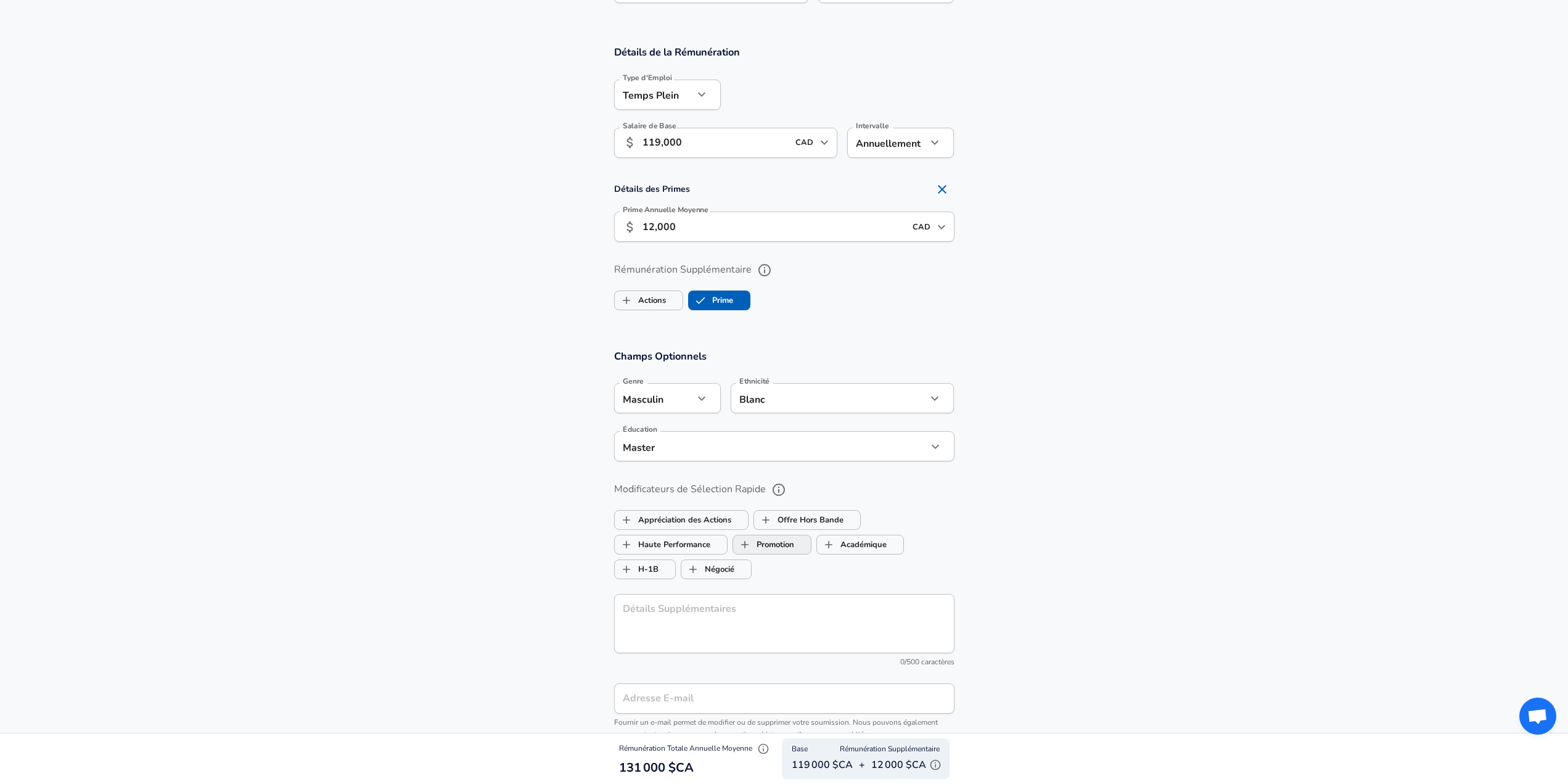
click at [782, 541] on label "Promotion" at bounding box center [763, 545] width 61 height 24
checkbox input "true"
click at [877, 548] on label "Académique" at bounding box center [852, 545] width 70 height 24
checkbox input "true"
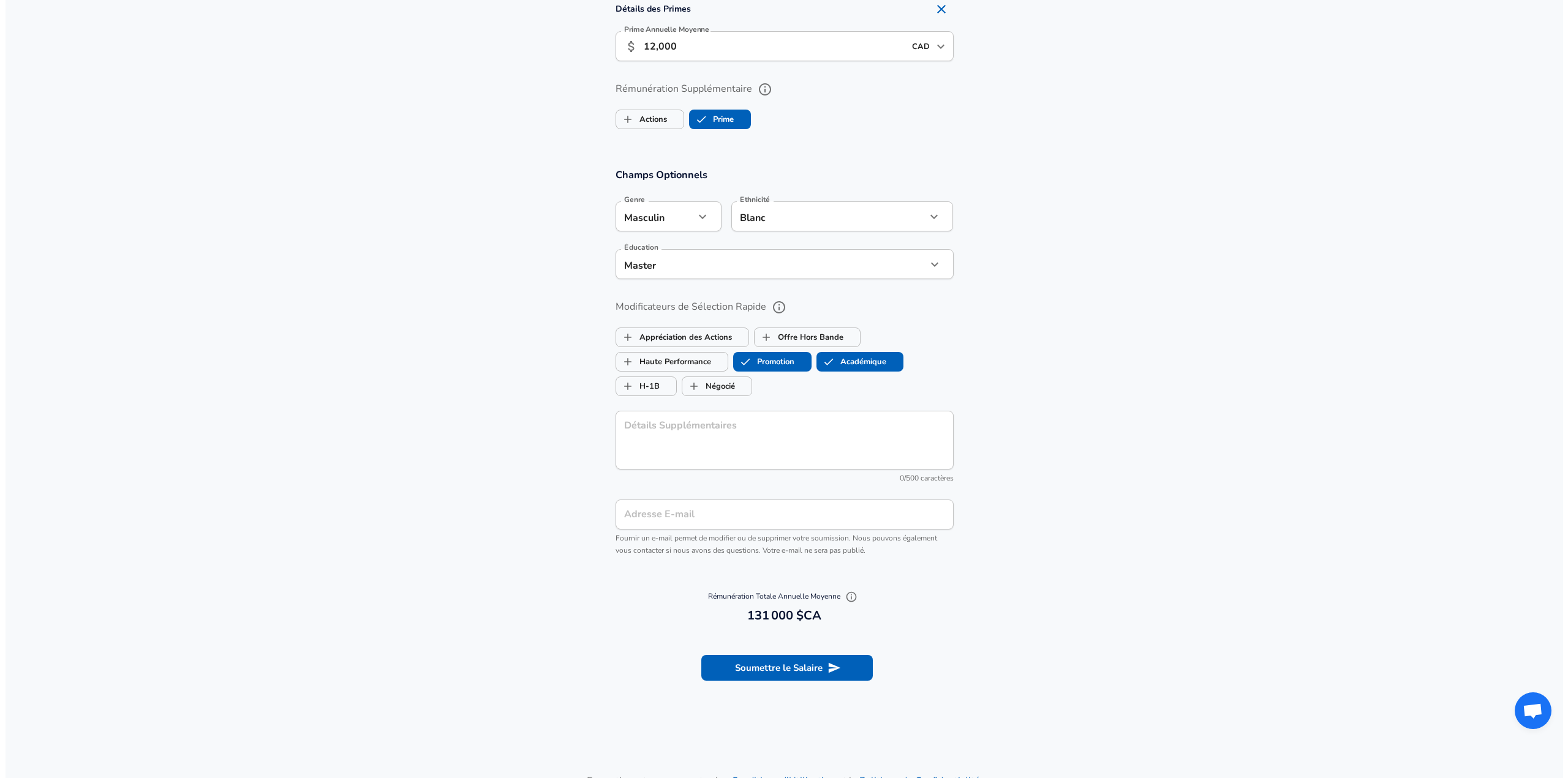
scroll to position [955, 0]
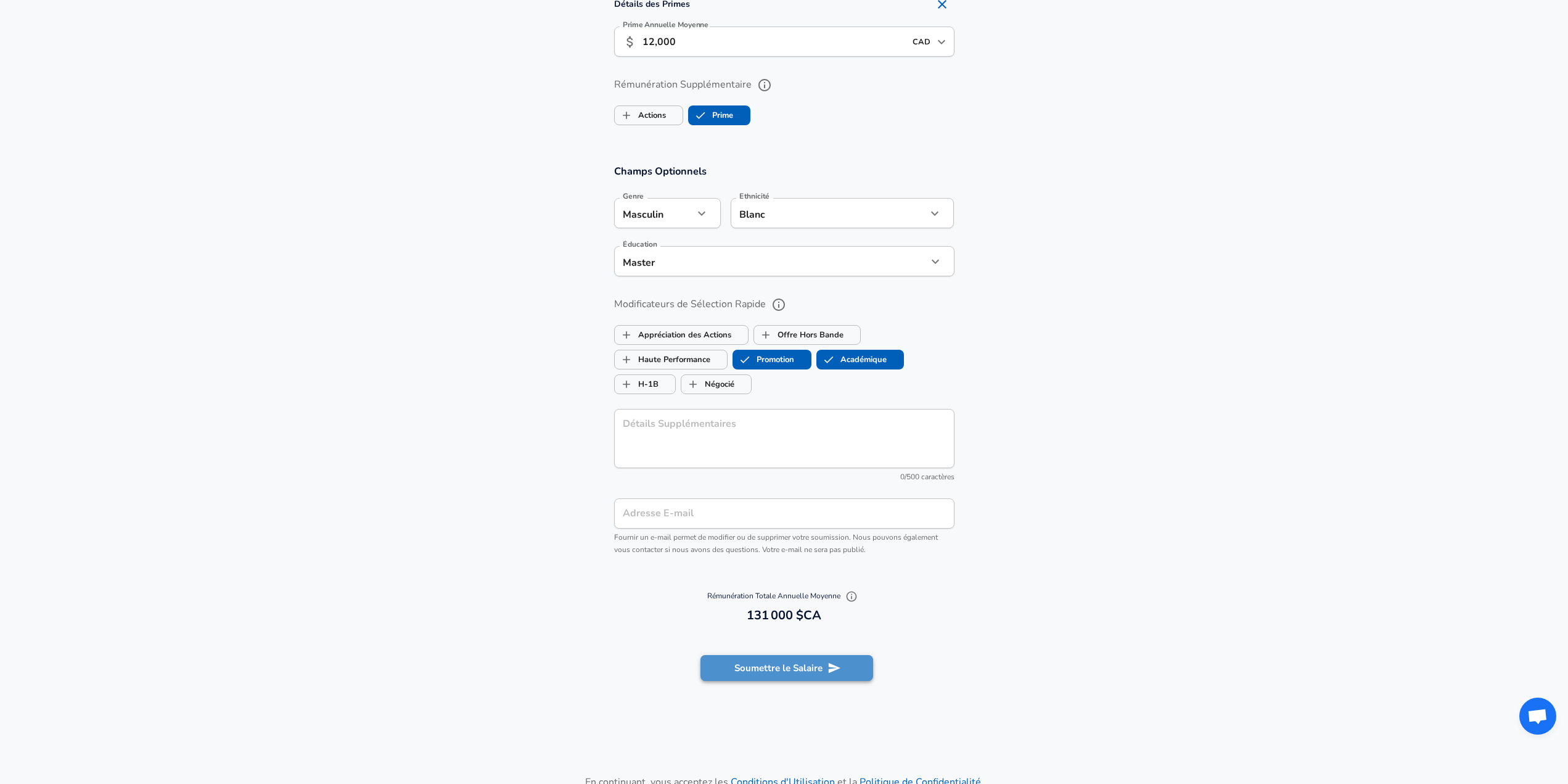
click at [778, 661] on button "Soumettre le Salaire" at bounding box center [786, 668] width 173 height 26
